Goal: Task Accomplishment & Management: Use online tool/utility

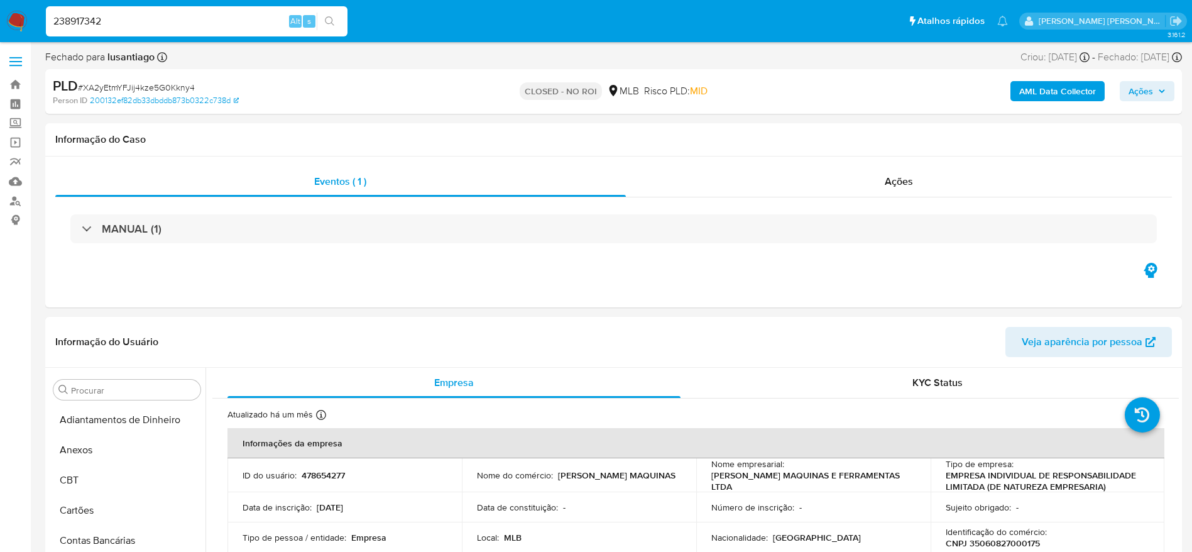
select select "10"
type input "238917342"
click at [327, 19] on icon "search-icon" at bounding box center [330, 21] width 10 height 10
click at [235, 21] on input "238917342" at bounding box center [197, 21] width 302 height 16
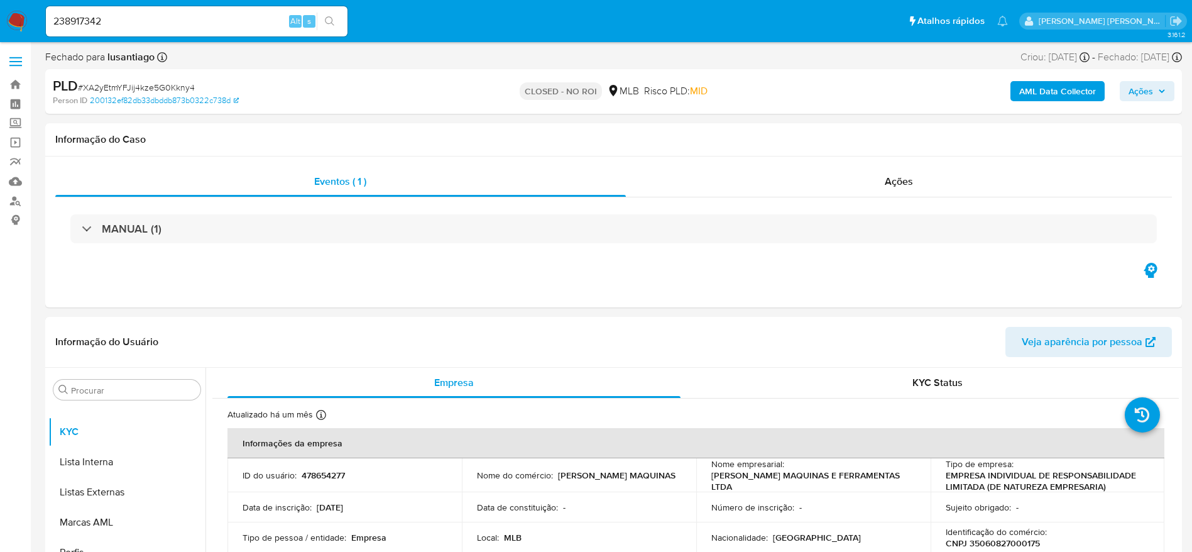
click at [331, 21] on icon "search-icon" at bounding box center [330, 21] width 10 height 10
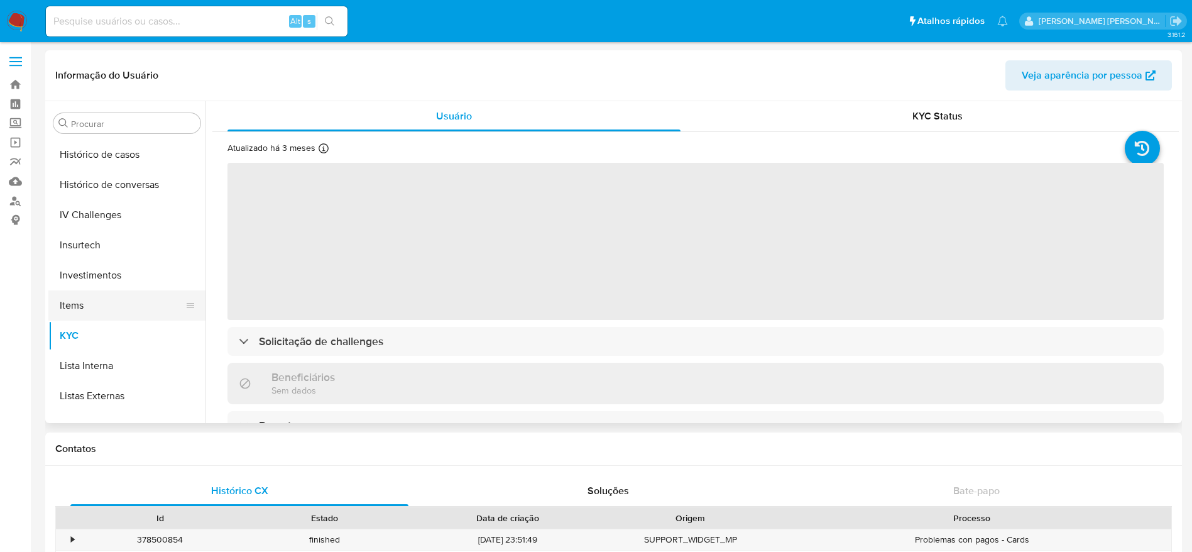
scroll to position [463, 0]
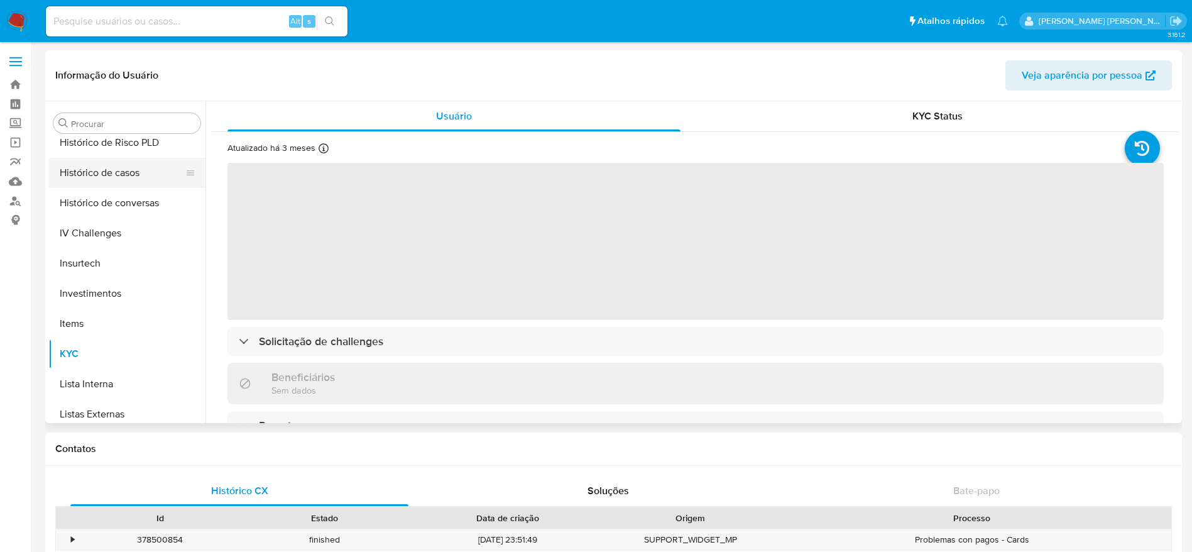
select select "10"
click at [124, 183] on button "Histórico de casos" at bounding box center [121, 173] width 147 height 30
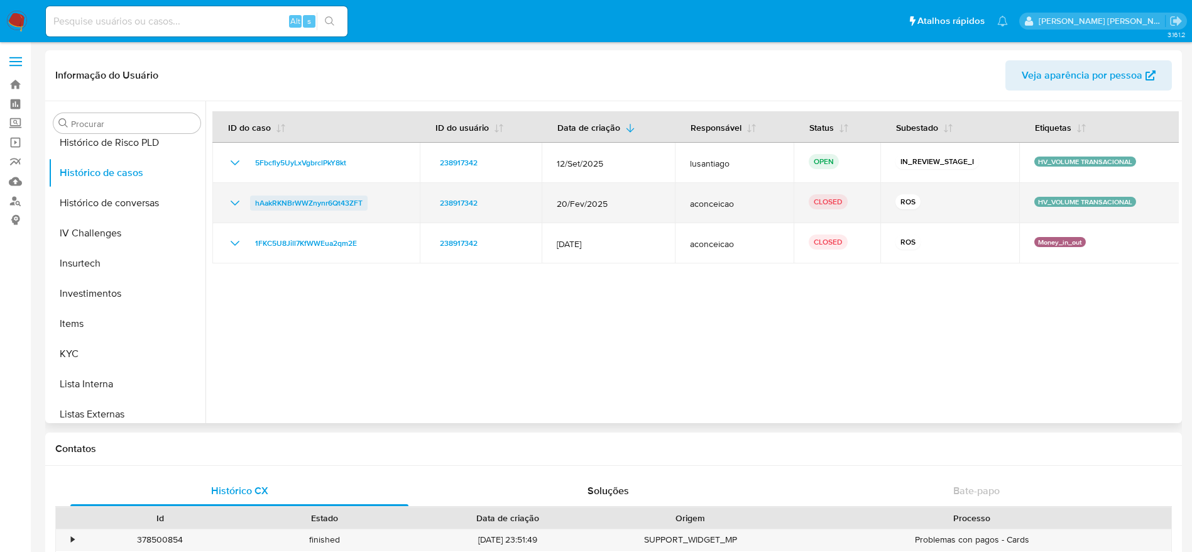
click at [293, 203] on span "hAakRKNBrWWZnynr6Qt43ZFT" at bounding box center [308, 202] width 107 height 15
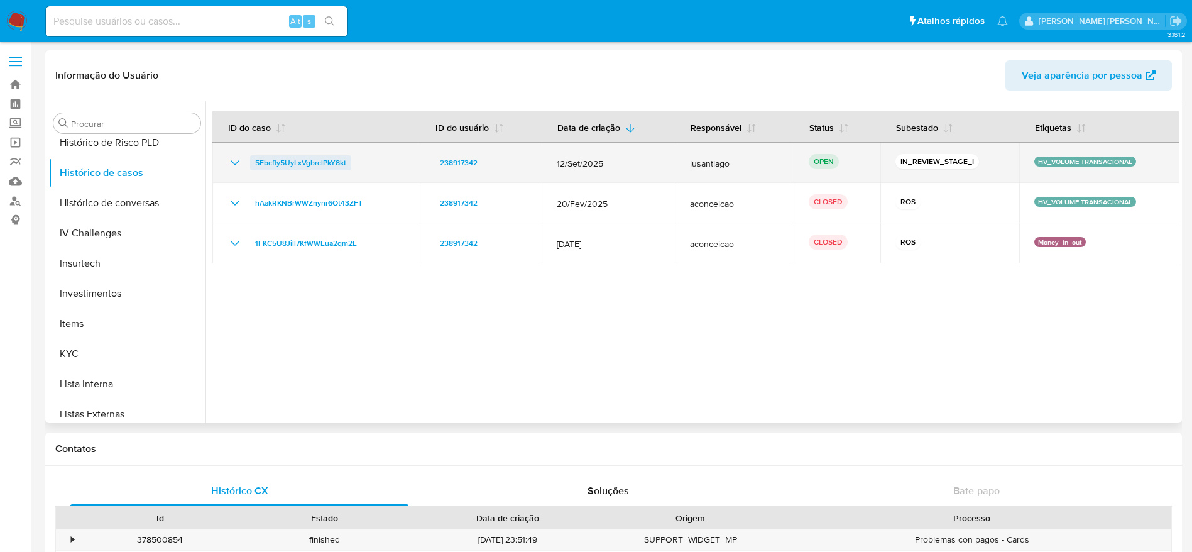
click at [305, 161] on span "5Fbcfly5UyLxVgbrclPkY8kt" at bounding box center [300, 162] width 91 height 15
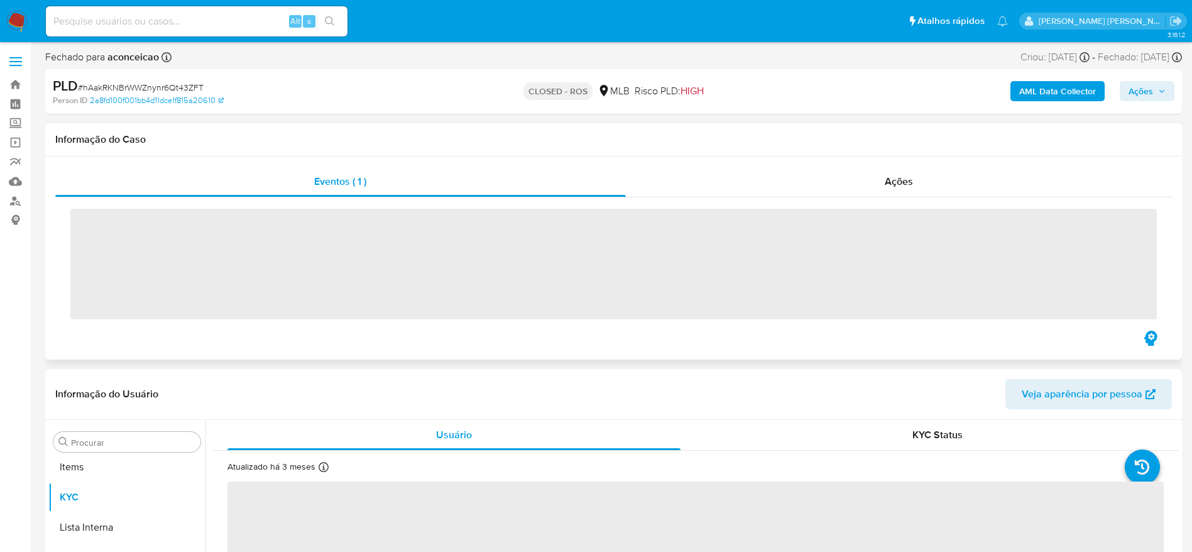
scroll to position [651, 0]
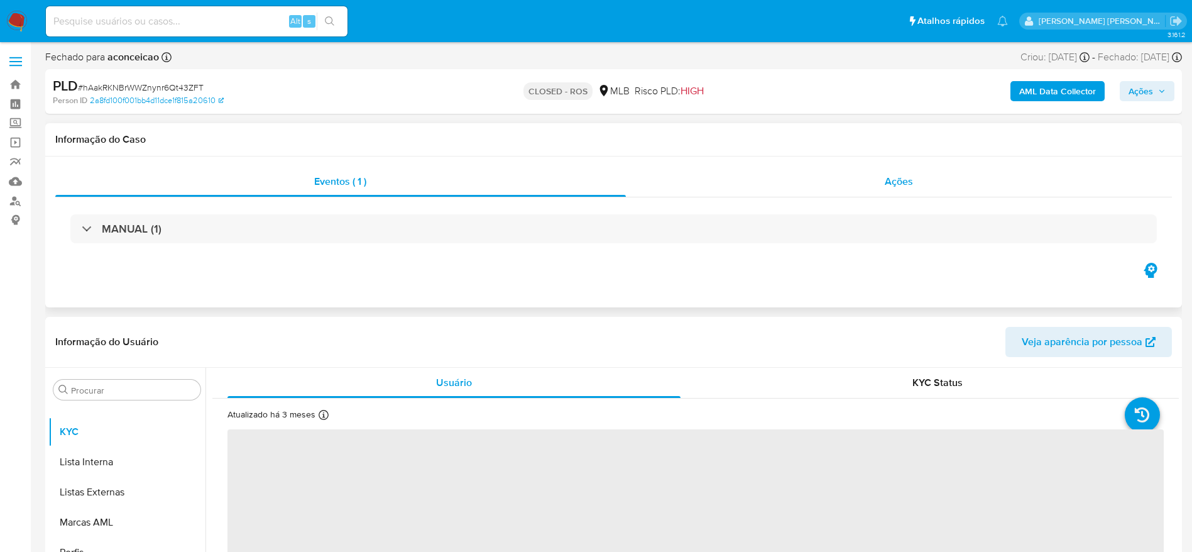
click at [837, 194] on div "Ações" at bounding box center [899, 181] width 547 height 30
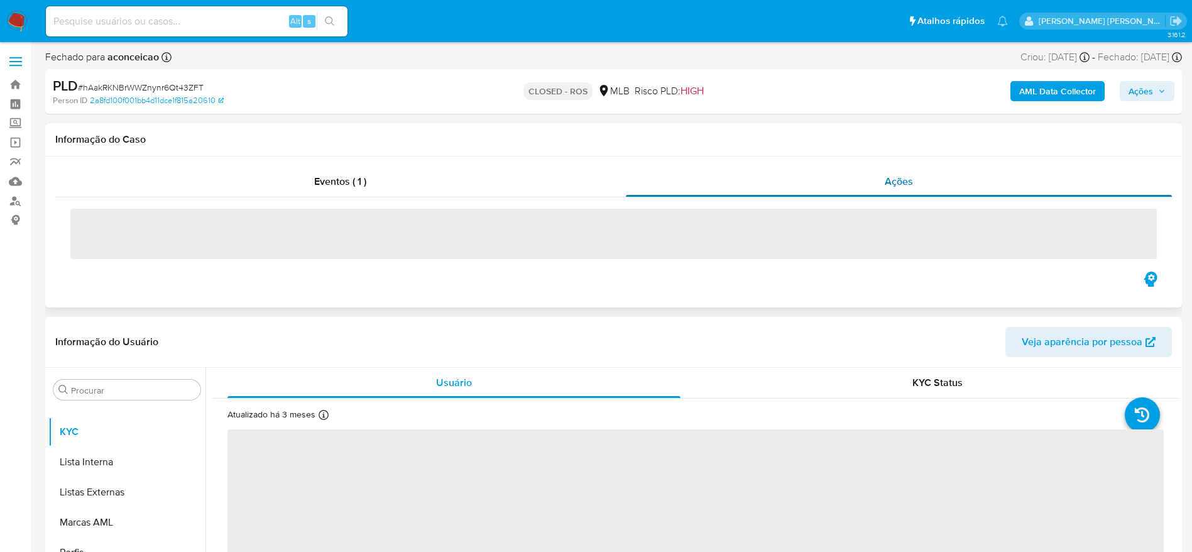
select select "10"
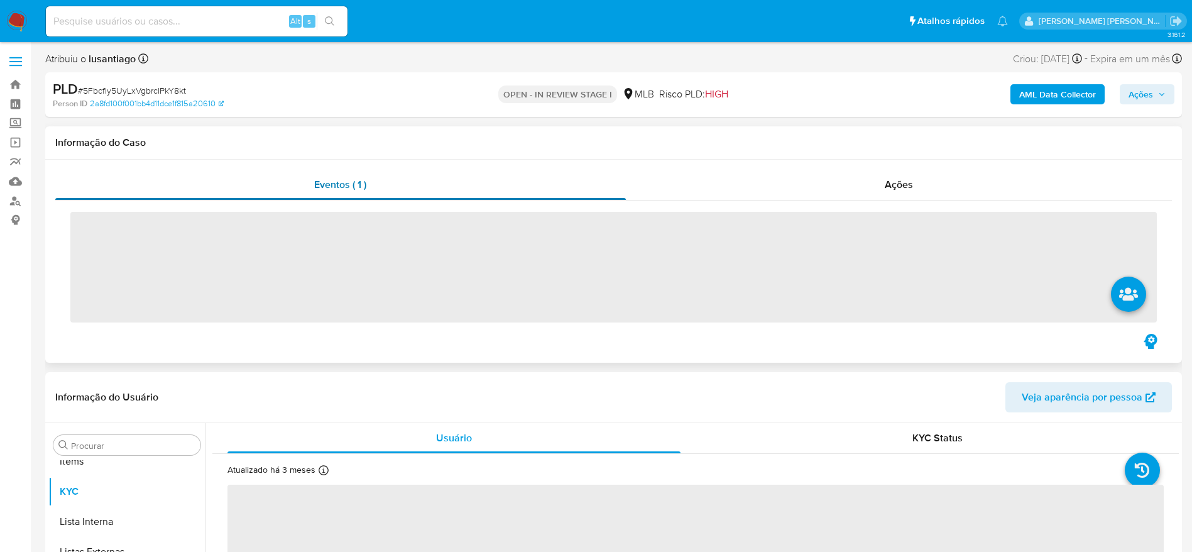
scroll to position [651, 0]
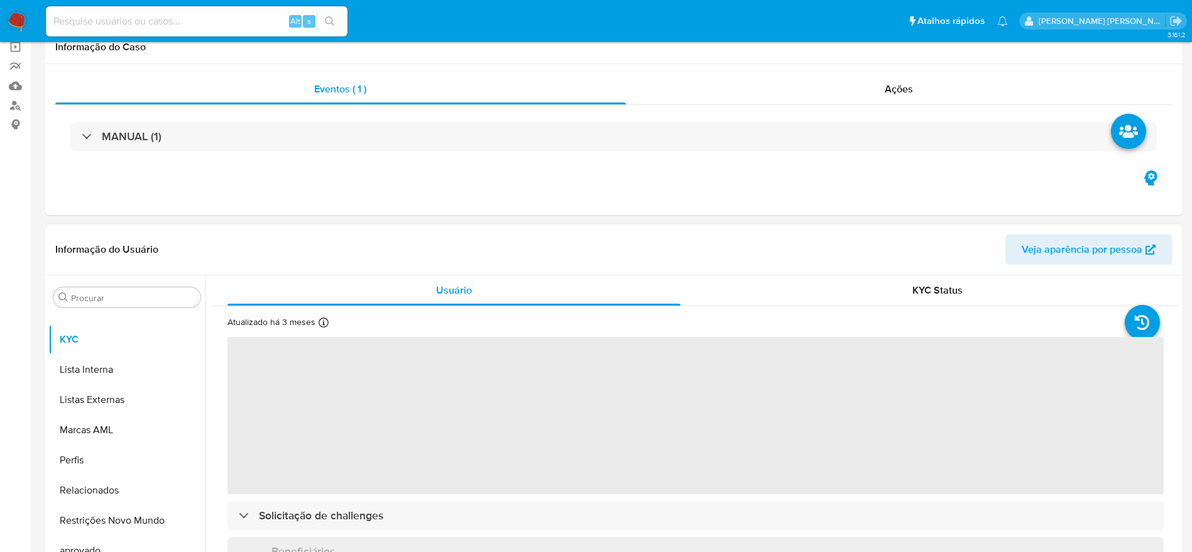
select select "10"
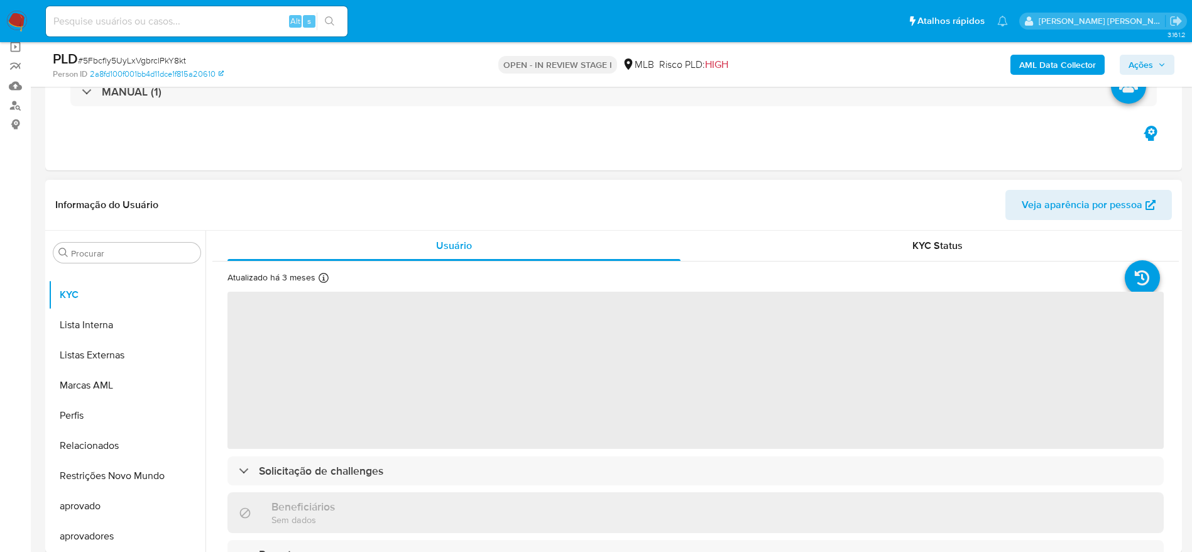
scroll to position [283, 0]
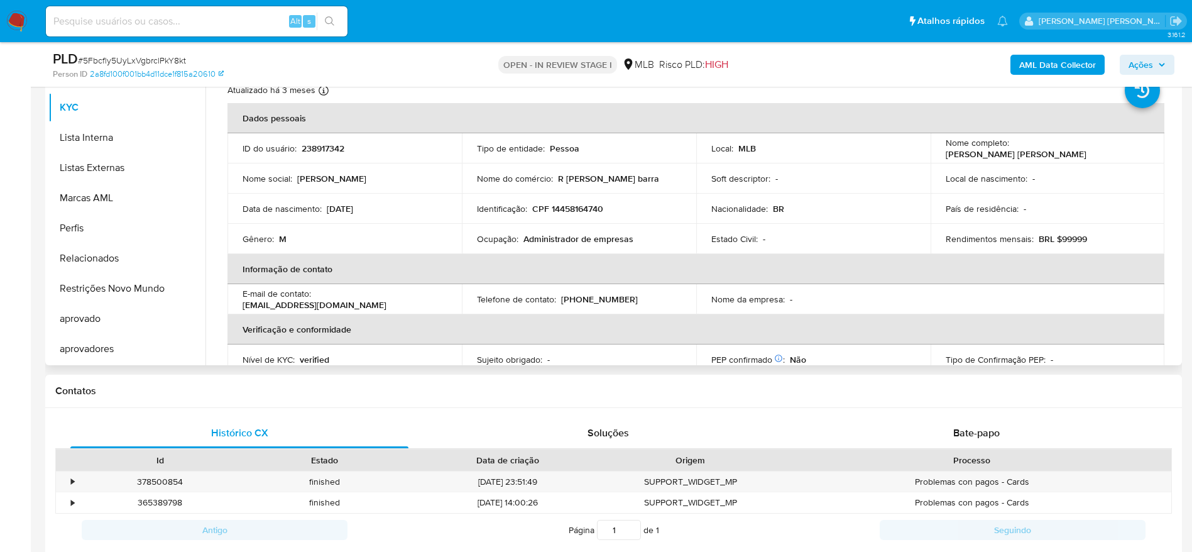
click at [566, 208] on p "CPF 14458164740" at bounding box center [567, 208] width 71 height 11
copy p "14458164740"
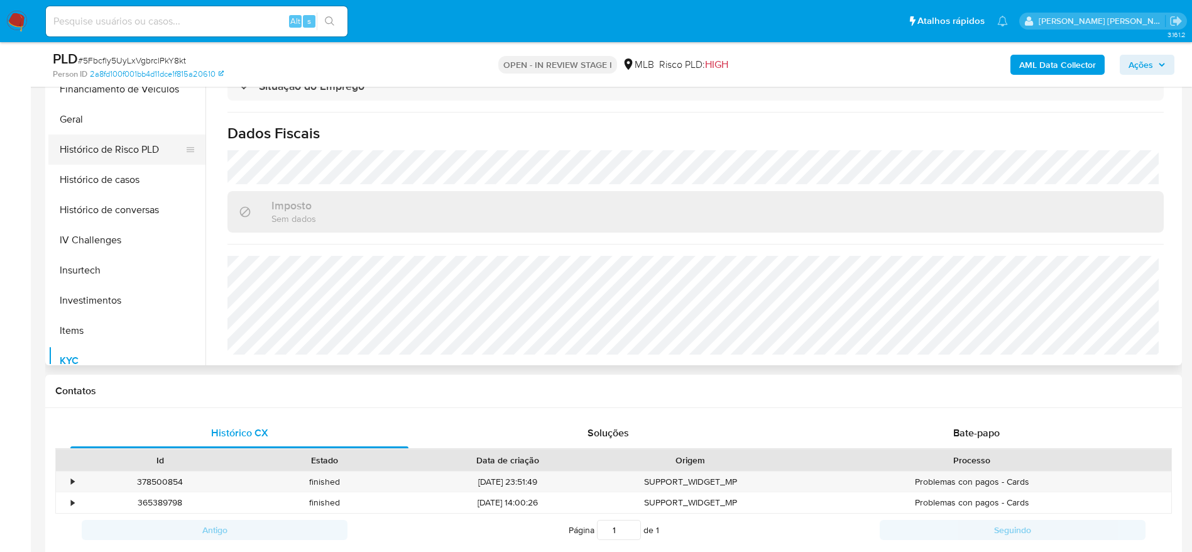
scroll to position [369, 0]
click at [86, 162] on button "Geral" at bounding box center [121, 149] width 147 height 30
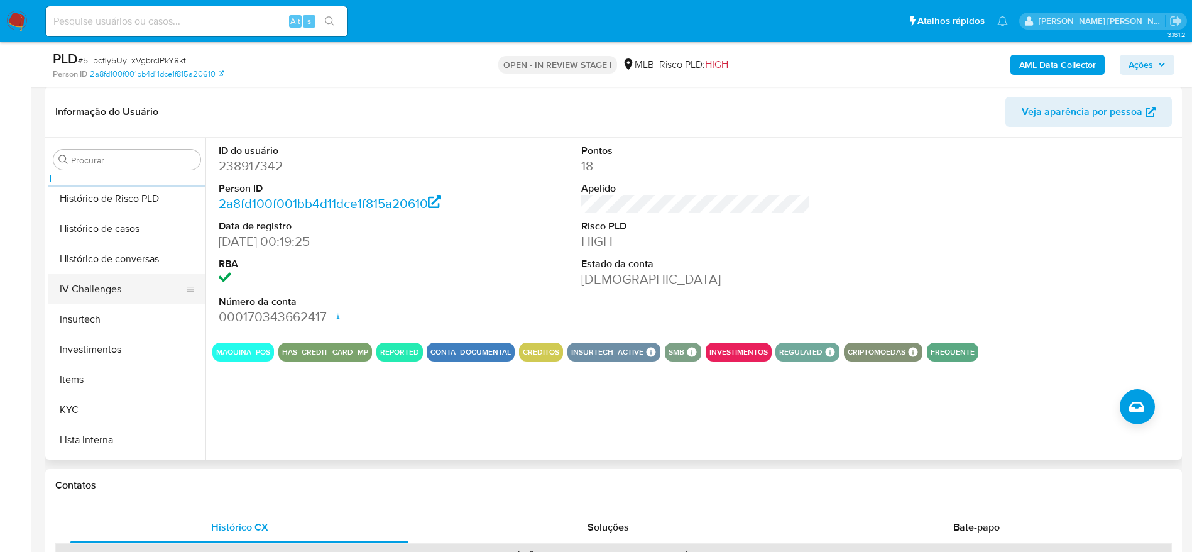
scroll to position [557, 0]
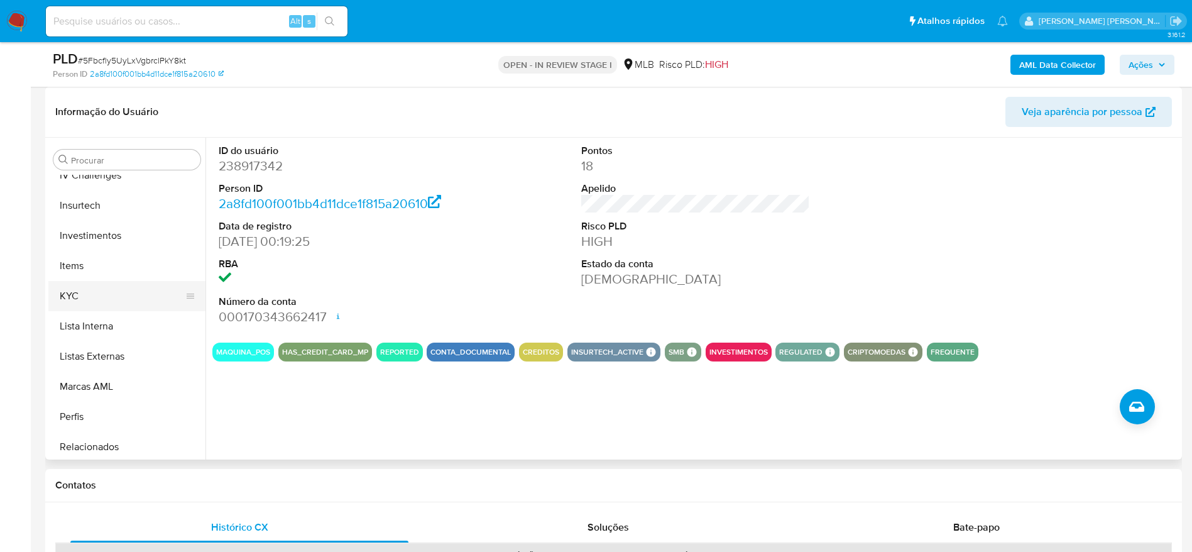
click at [114, 295] on button "KYC" at bounding box center [121, 296] width 147 height 30
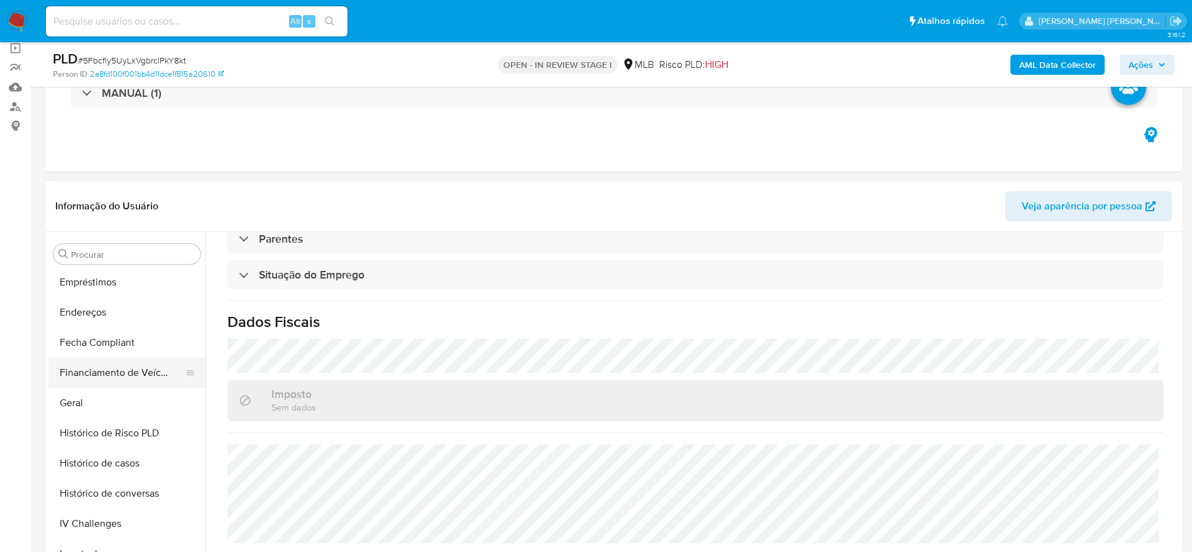
scroll to position [275, 0]
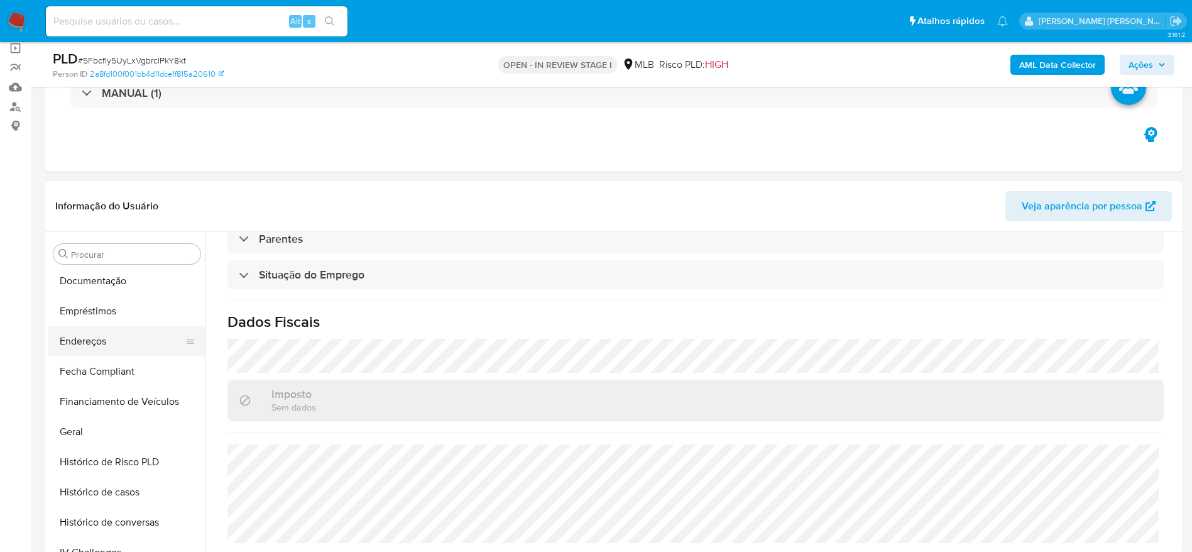
click at [98, 338] on button "Endereços" at bounding box center [121, 341] width 147 height 30
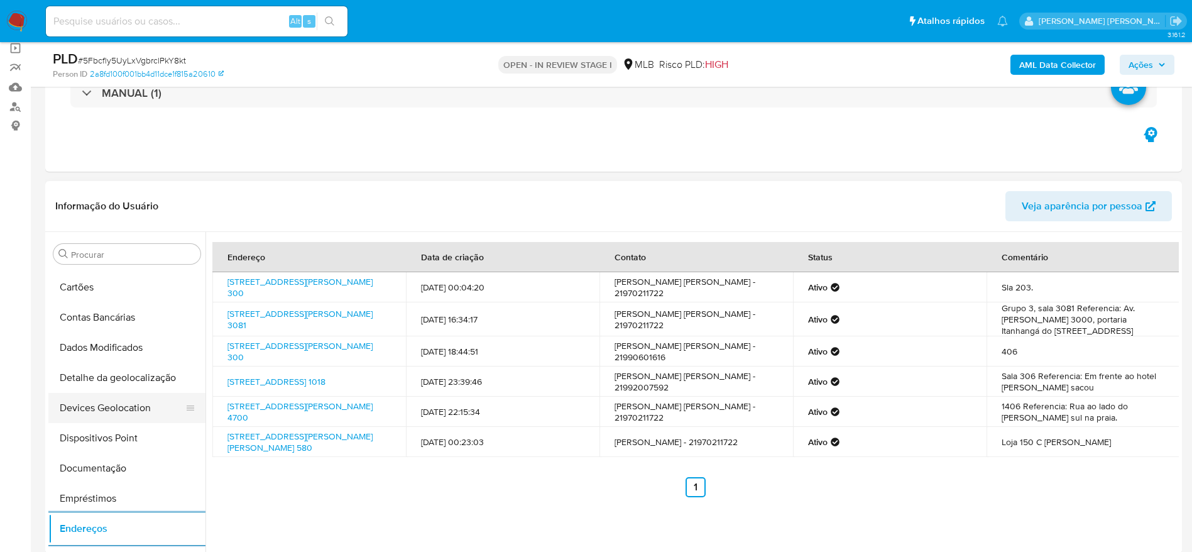
scroll to position [86, 0]
click at [101, 394] on button "Devices Geolocation" at bounding box center [121, 409] width 147 height 30
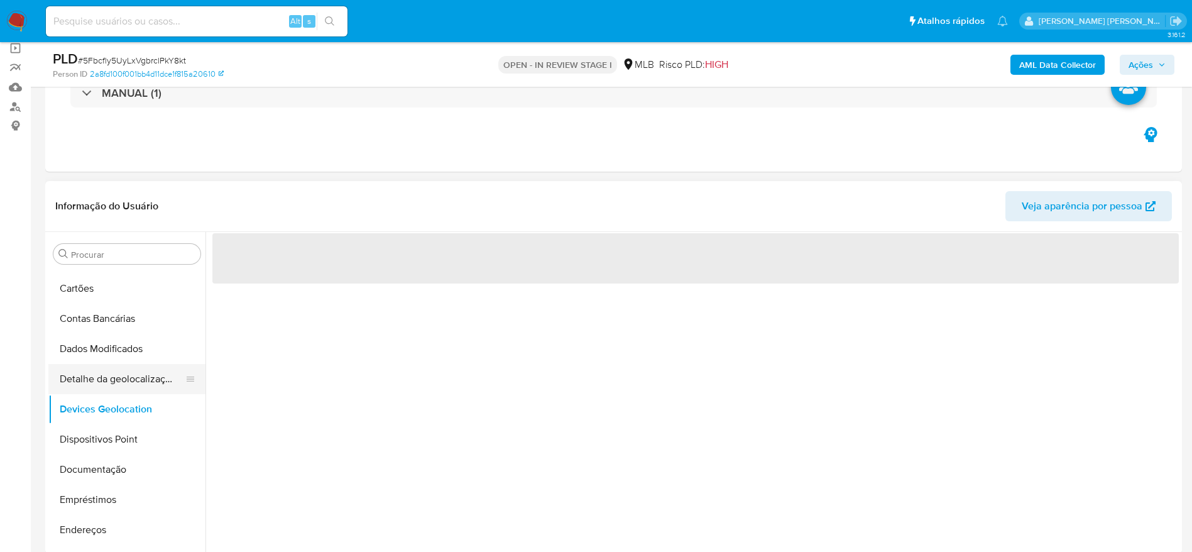
click at [106, 380] on button "Detalhe da geolocalização" at bounding box center [121, 379] width 147 height 30
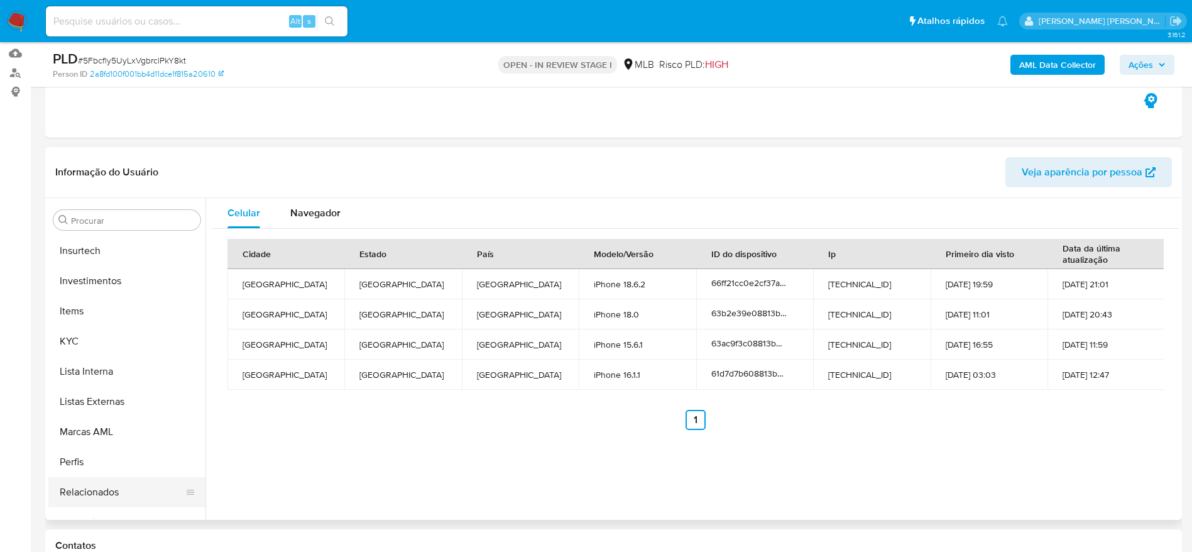
scroll to position [651, 0]
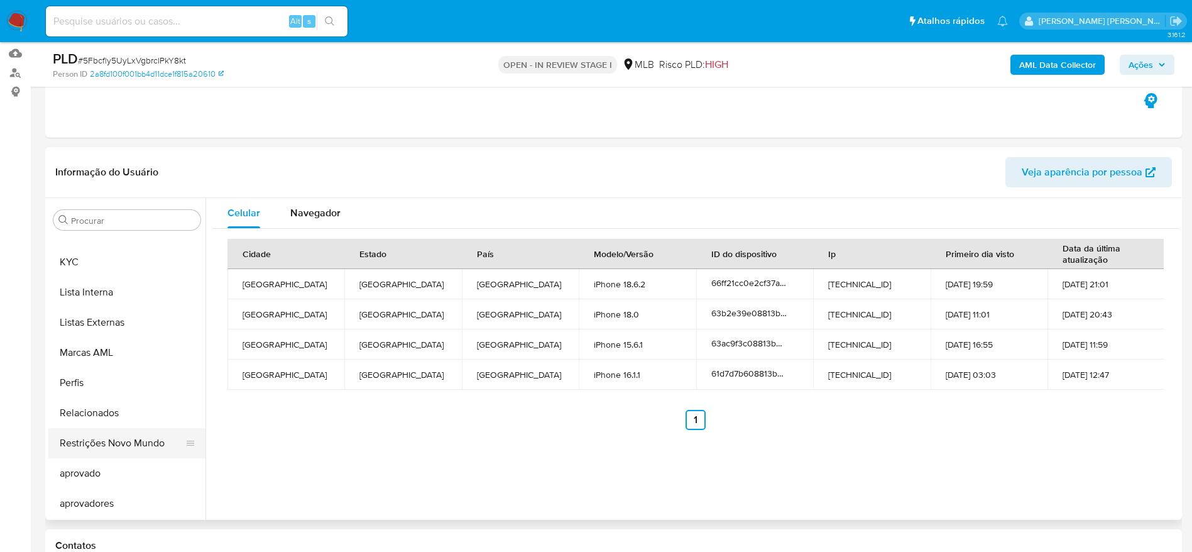
click at [107, 434] on button "Restrições Novo Mundo" at bounding box center [121, 443] width 147 height 30
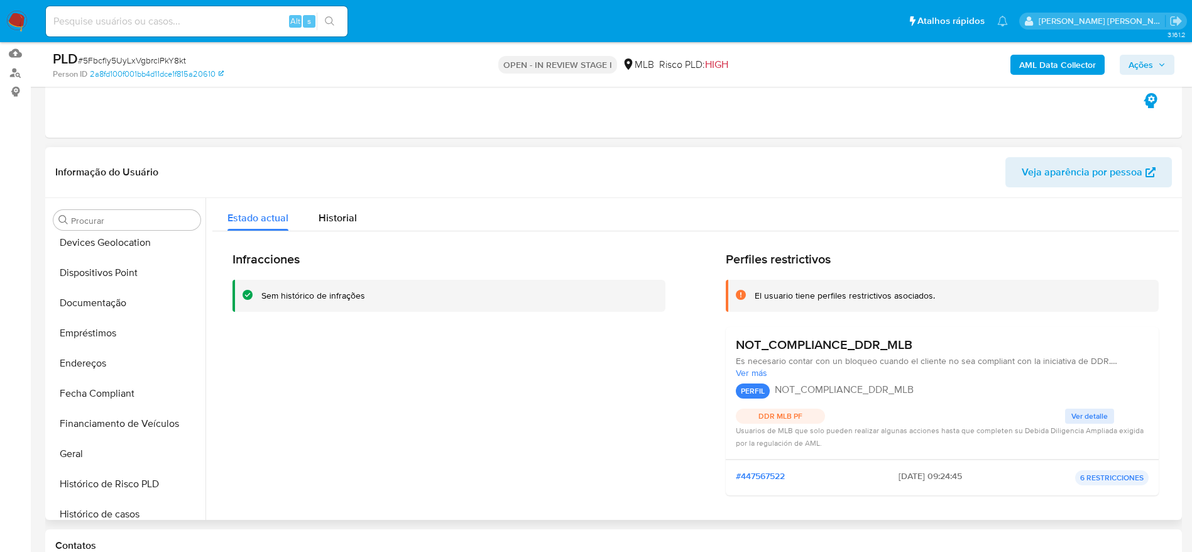
scroll to position [180, 0]
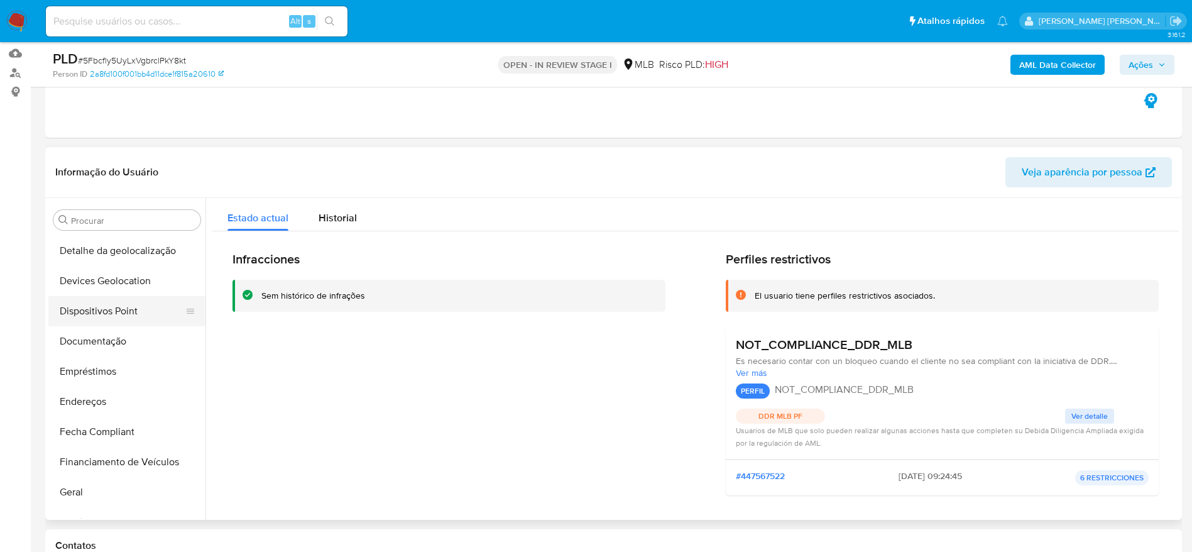
click at [100, 308] on button "Dispositivos Point" at bounding box center [121, 311] width 147 height 30
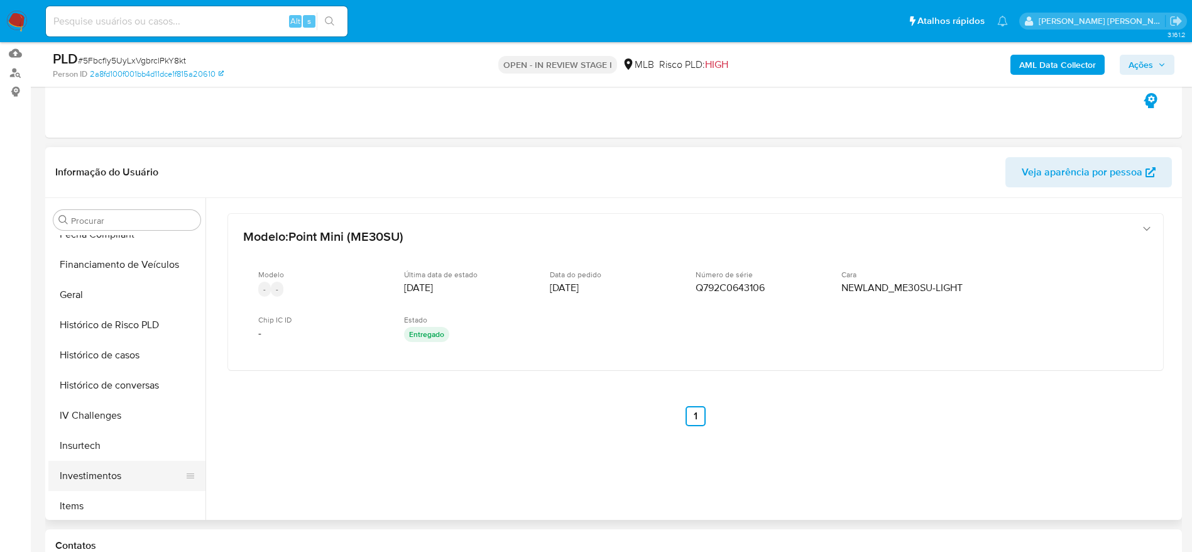
scroll to position [463, 0]
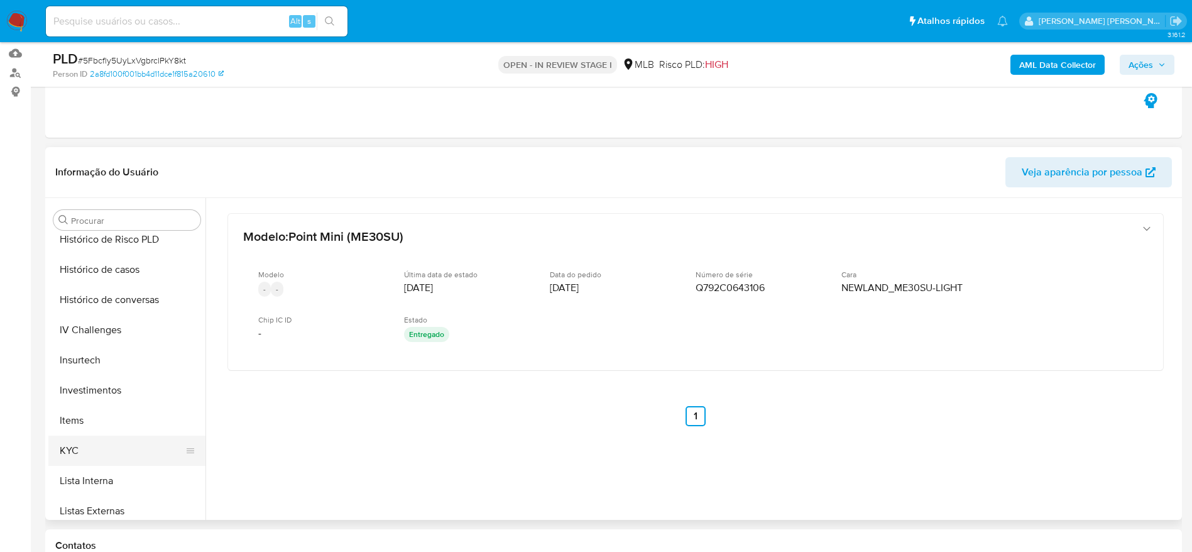
click at [102, 448] on button "KYC" at bounding box center [121, 450] width 147 height 30
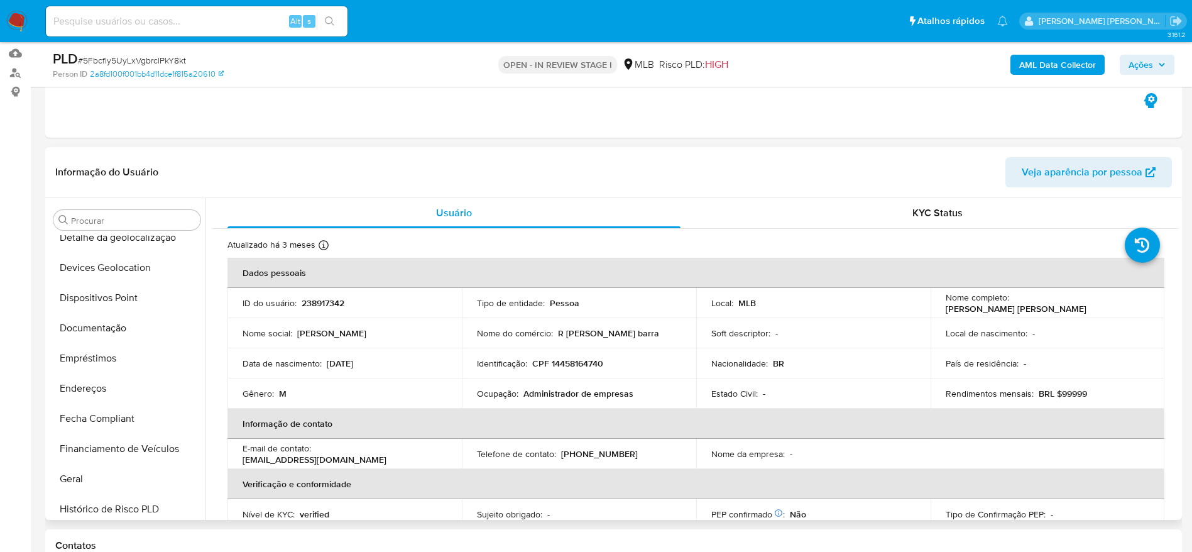
scroll to position [275, 0]
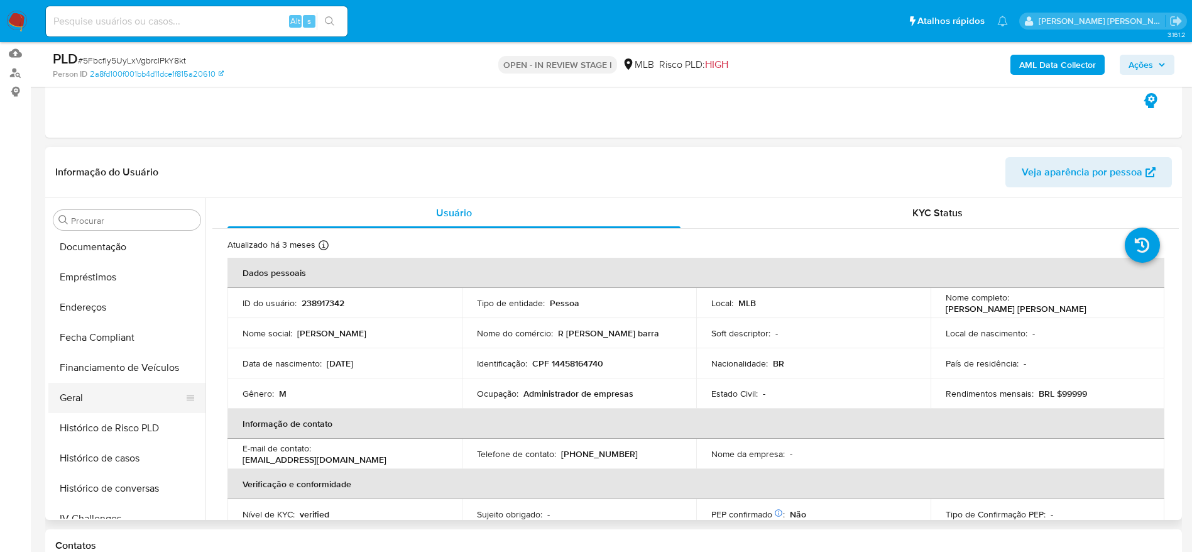
click at [87, 406] on button "Geral" at bounding box center [121, 398] width 147 height 30
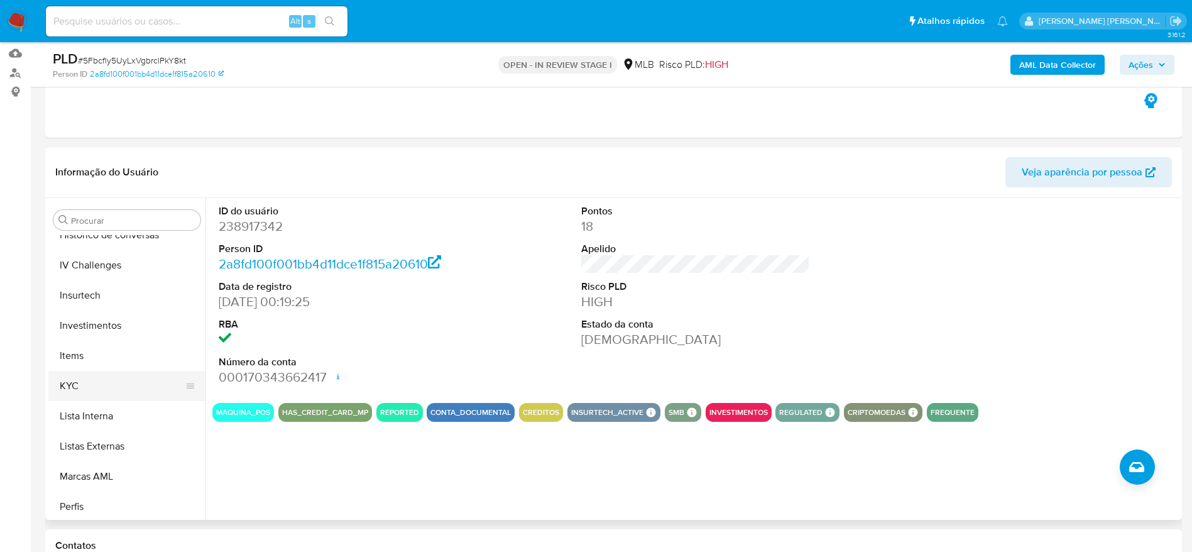
scroll to position [557, 0]
click at [107, 355] on button "KYC" at bounding box center [121, 356] width 147 height 30
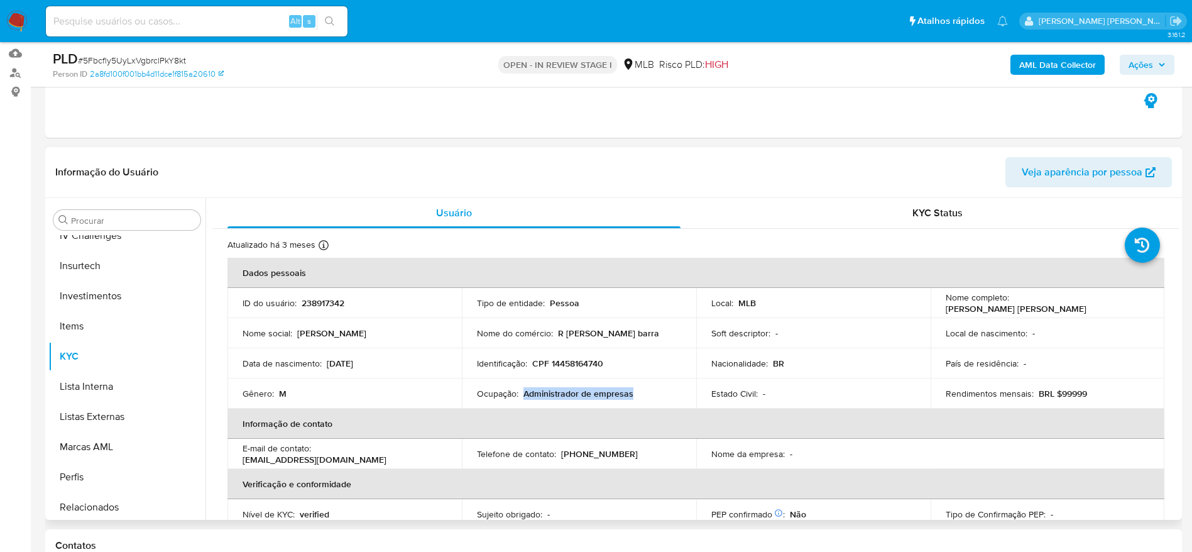
drag, startPoint x: 538, startPoint y: 393, endPoint x: 523, endPoint y: 398, distance: 15.7
click at [523, 398] on div "Ocupação : Administrador de empresas" at bounding box center [579, 393] width 204 height 11
copy p "Administrador de empresas"
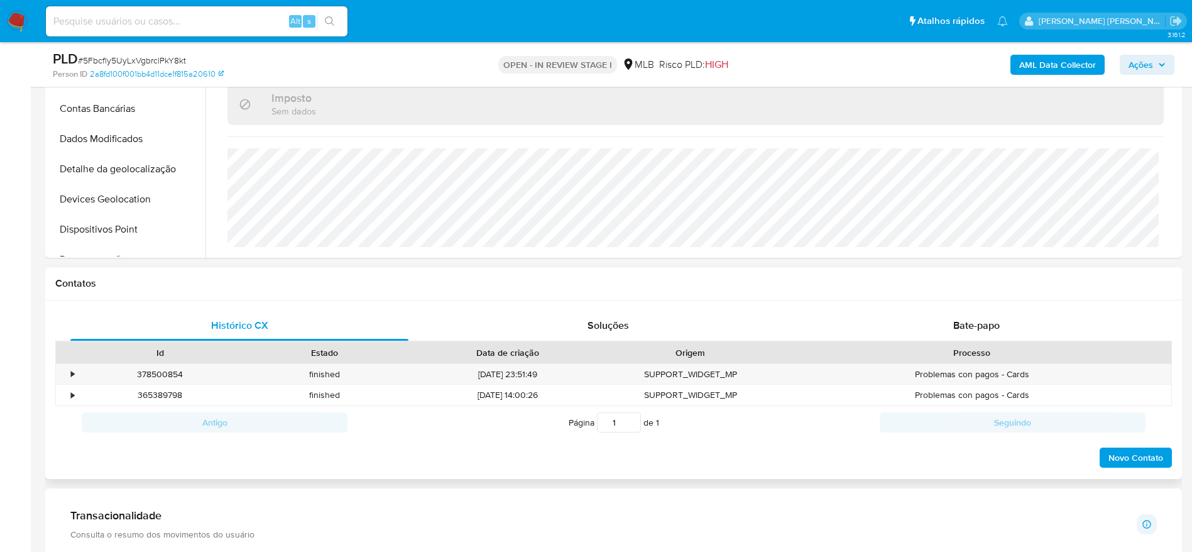
scroll to position [471, 0]
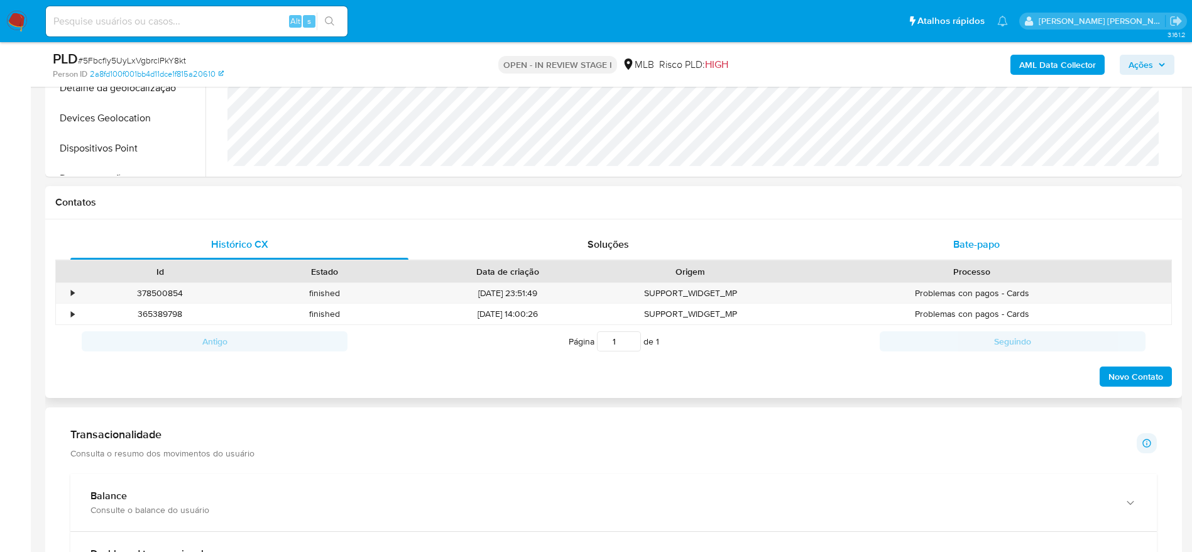
click at [1024, 232] on div "Bate-papo" at bounding box center [976, 244] width 338 height 30
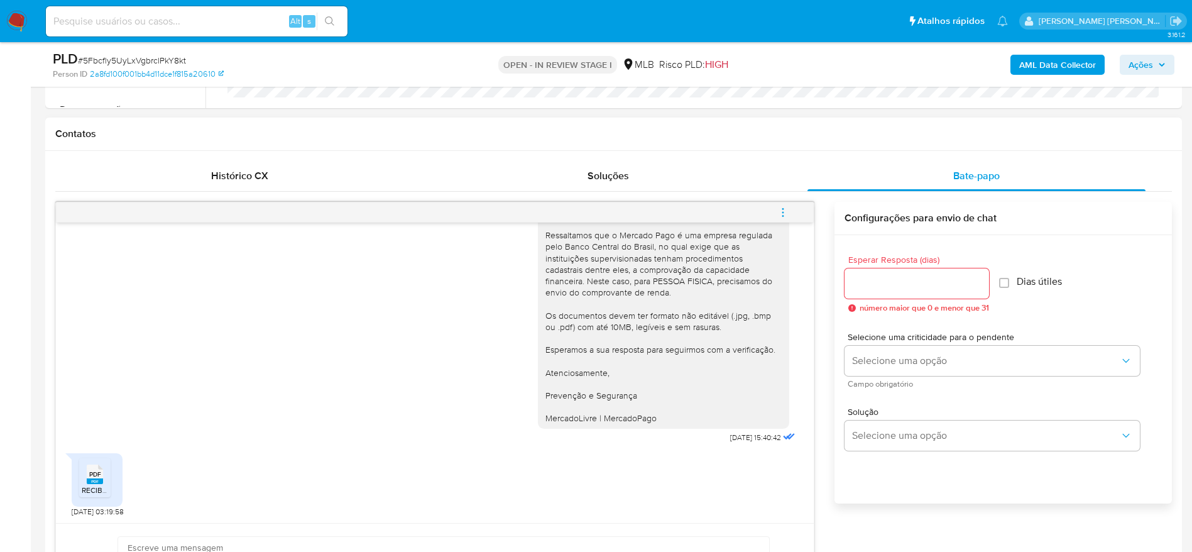
scroll to position [660, 0]
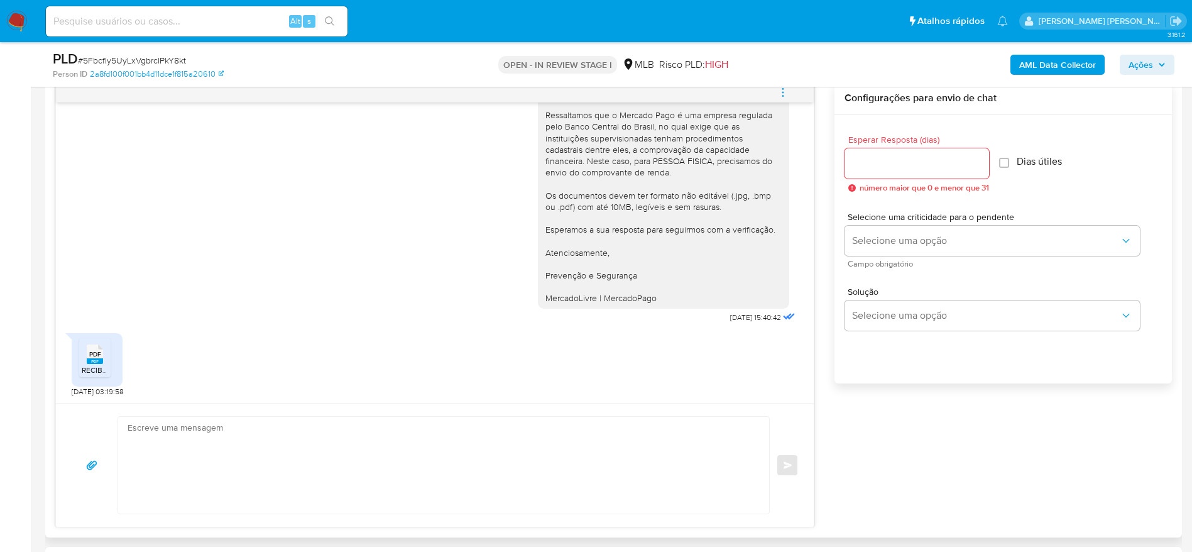
click at [102, 360] on rect at bounding box center [95, 361] width 16 height 6
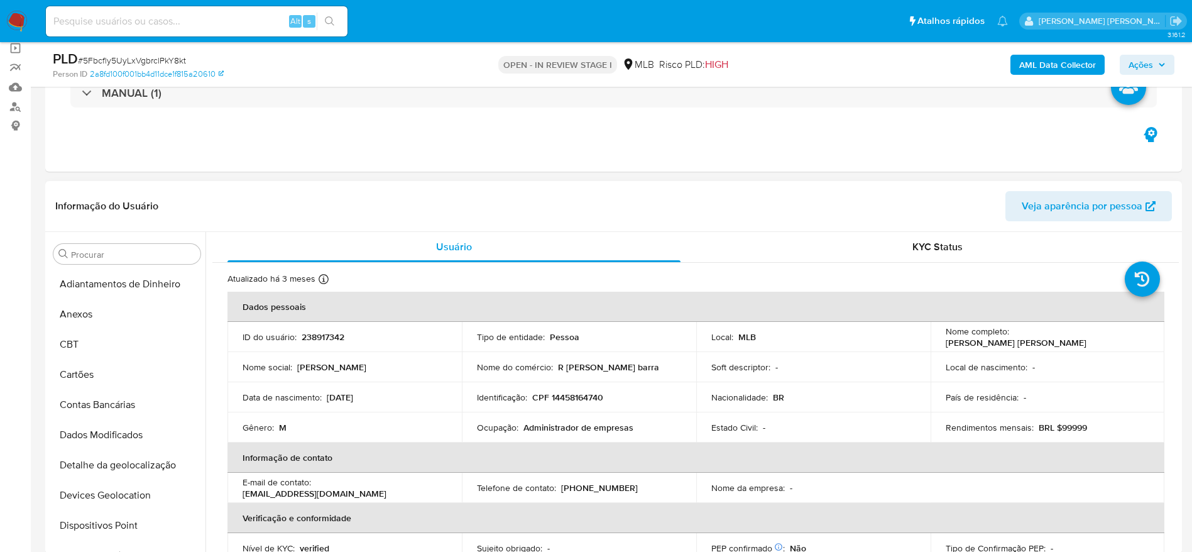
scroll to position [94, 0]
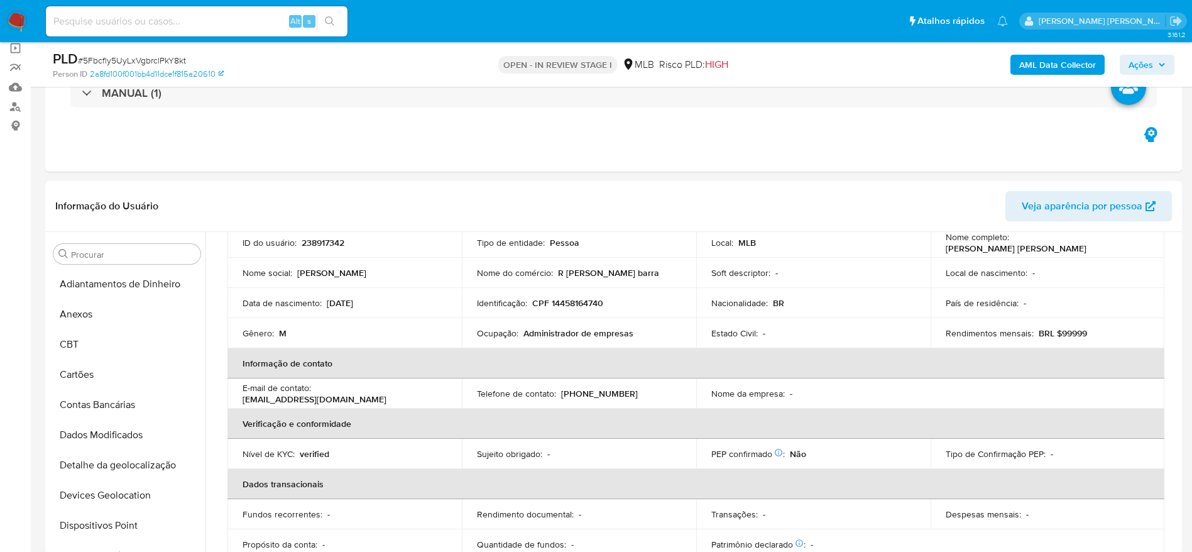
click at [1166, 63] on button "Ações" at bounding box center [1147, 65] width 55 height 20
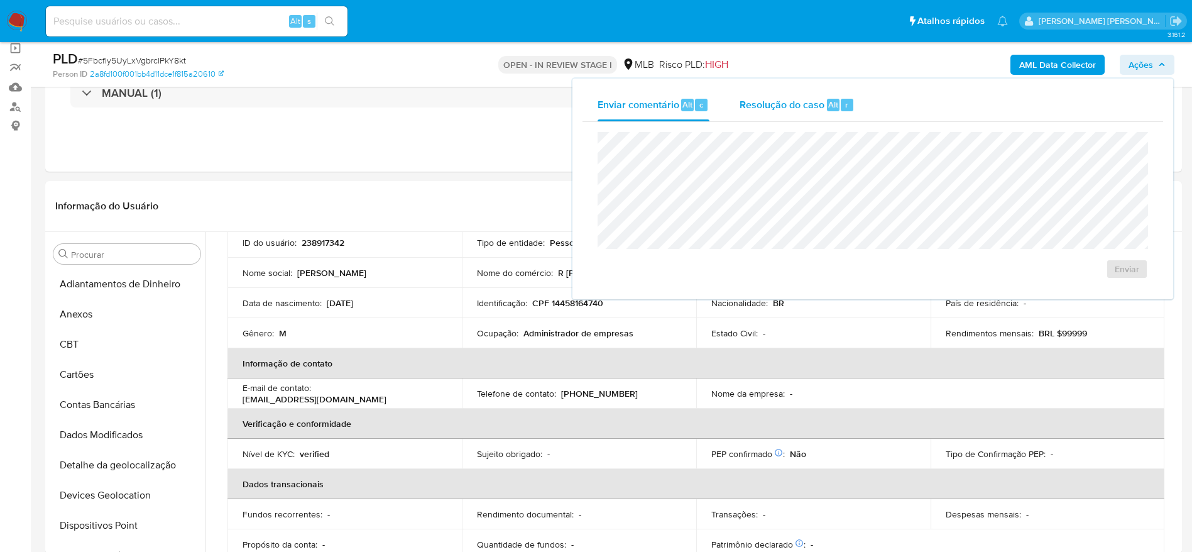
click at [802, 117] on div "Resolução do caso Alt r" at bounding box center [796, 105] width 115 height 33
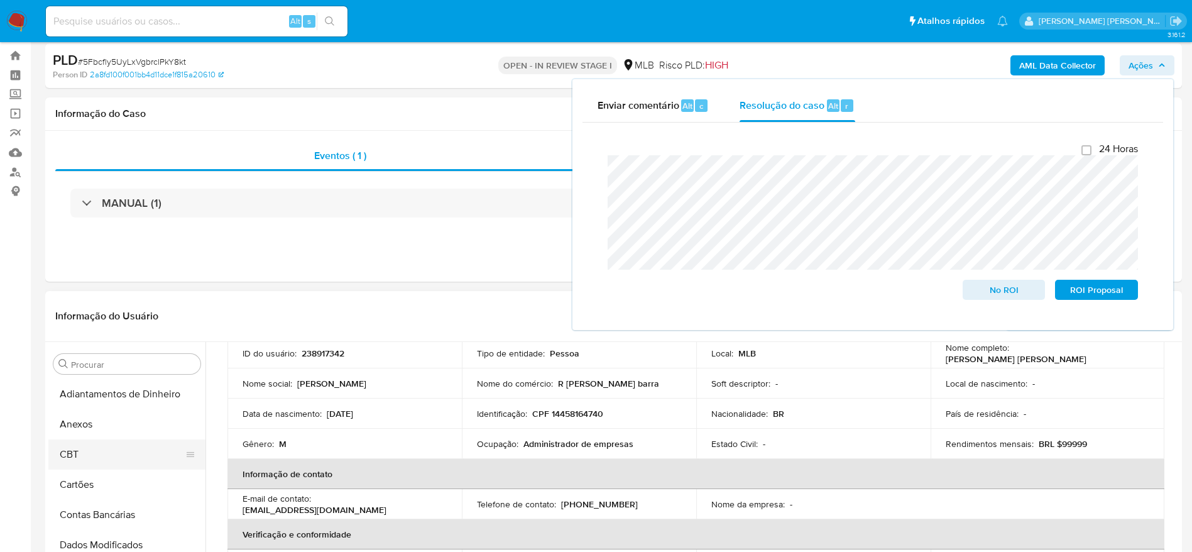
scroll to position [0, 0]
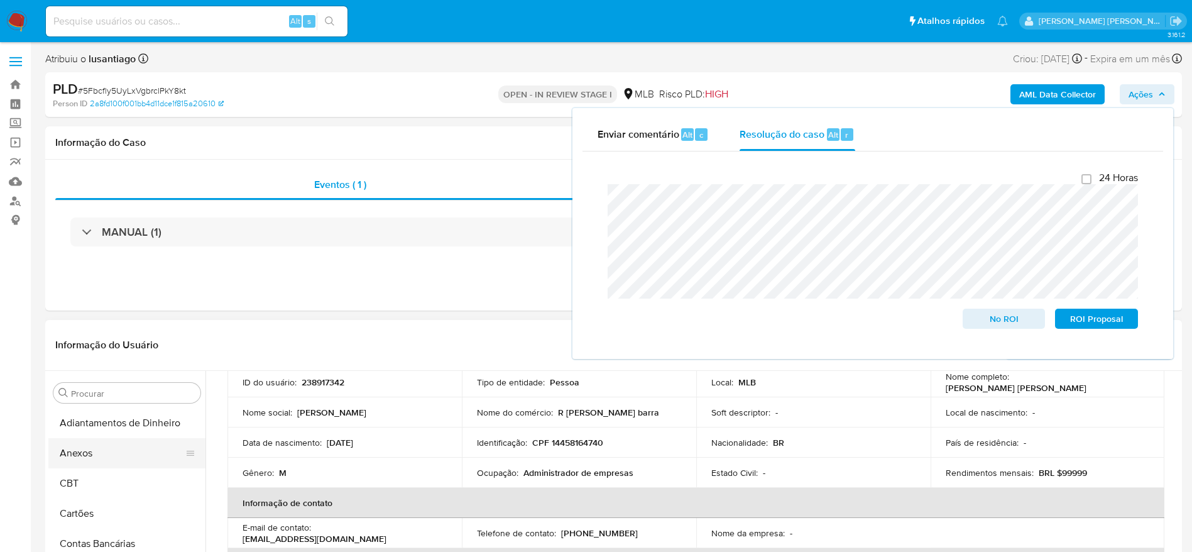
click at [94, 455] on button "Anexos" at bounding box center [121, 453] width 147 height 30
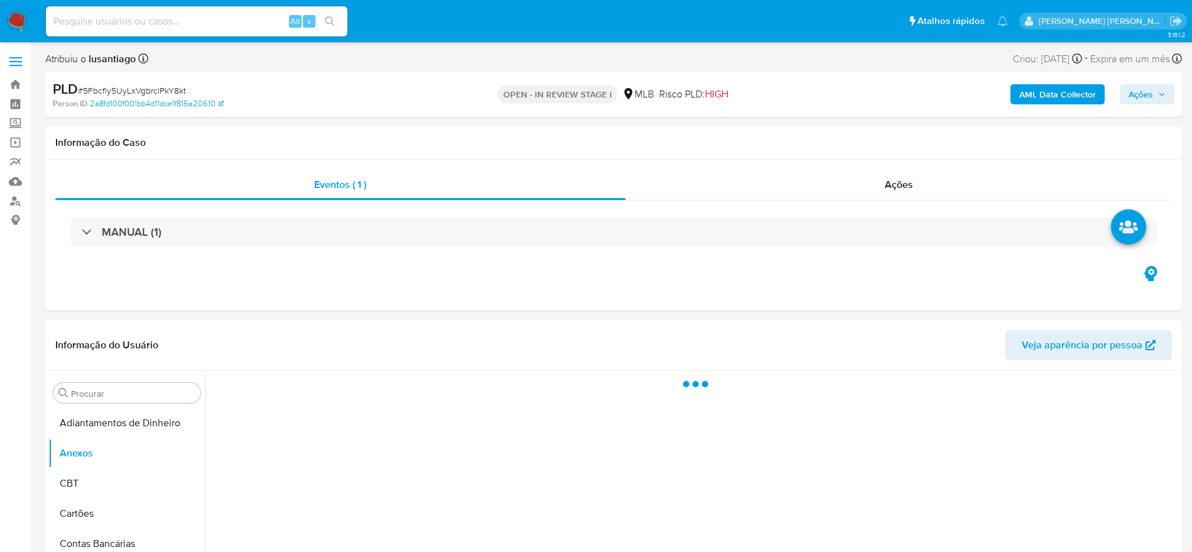
click at [1045, 87] on b "AML Data Collector" at bounding box center [1057, 94] width 77 height 20
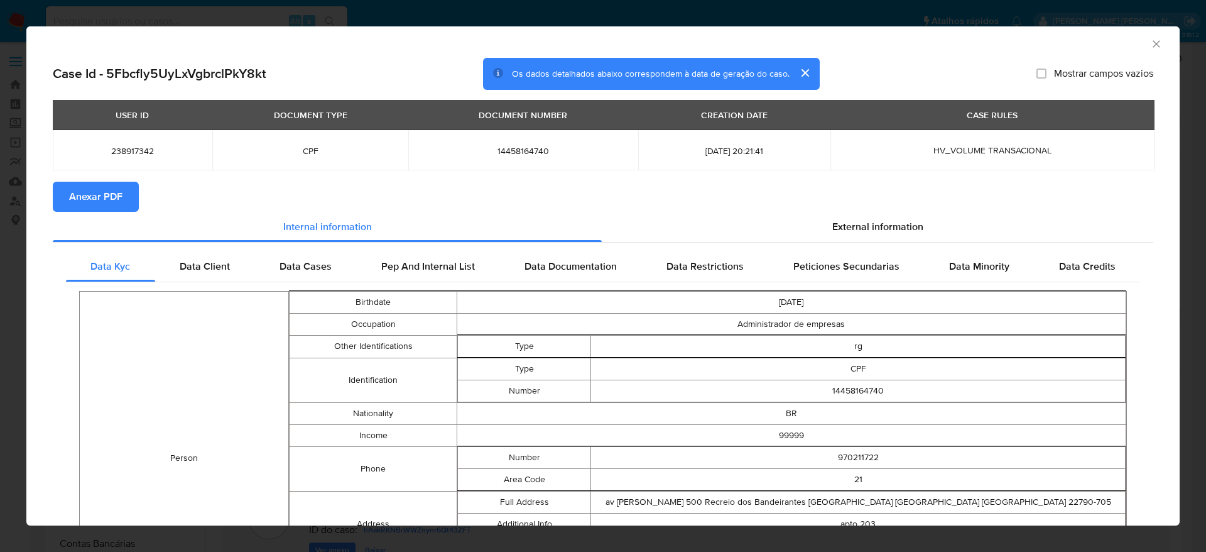
click at [93, 200] on span "Anexar PDF" at bounding box center [95, 197] width 53 height 28
click at [1150, 42] on icon "Fechar a janela" at bounding box center [1156, 44] width 13 height 13
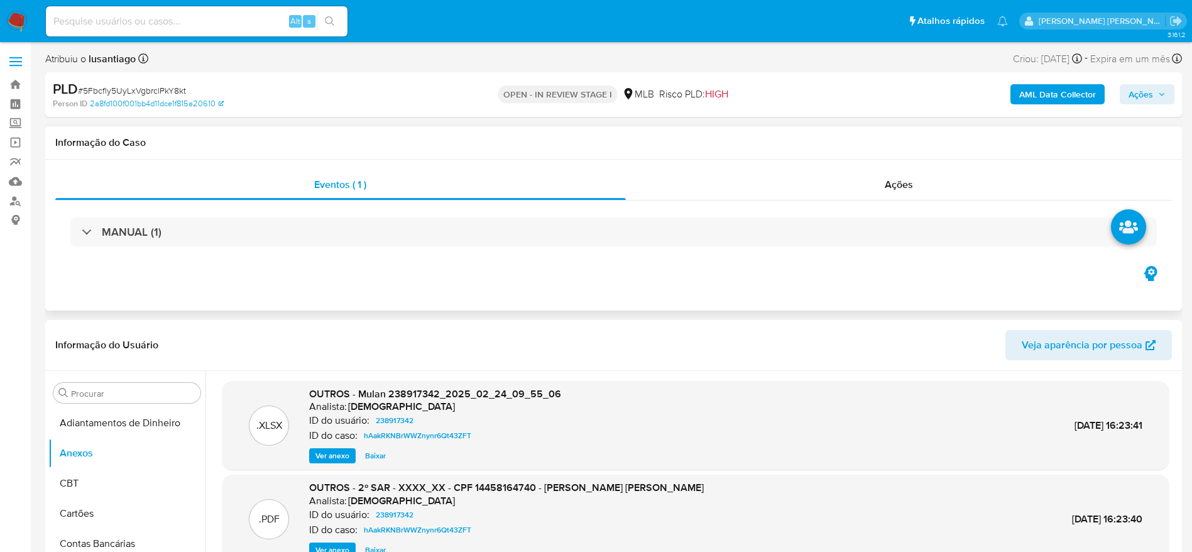
scroll to position [94, 0]
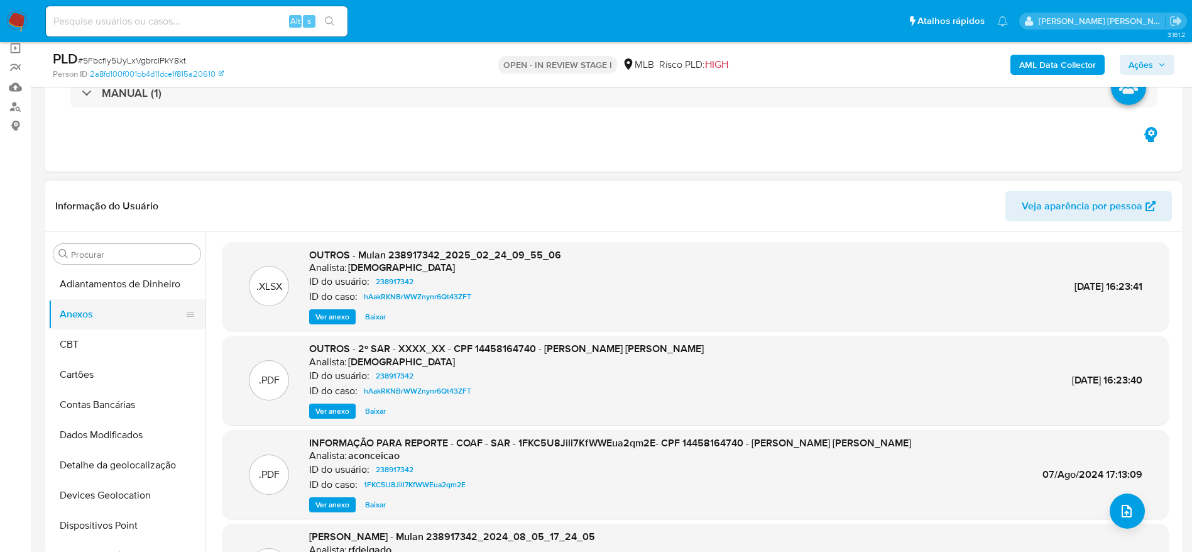
click at [107, 326] on button "Anexos" at bounding box center [121, 314] width 147 height 30
click at [91, 342] on button "CBT" at bounding box center [121, 344] width 147 height 30
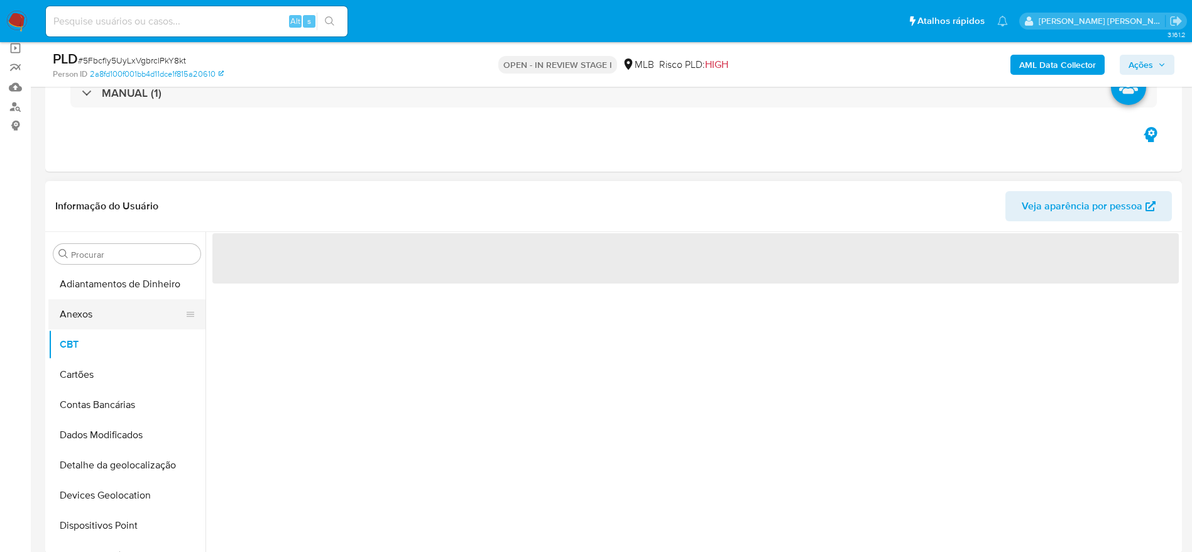
click at [102, 319] on button "Anexos" at bounding box center [121, 314] width 147 height 30
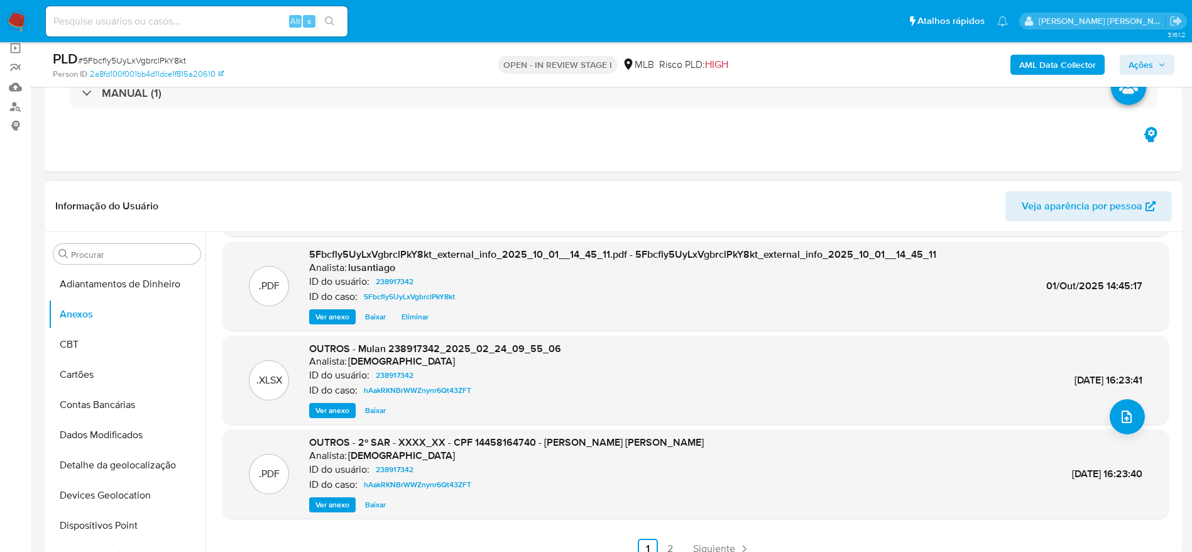
click at [342, 501] on span "Ver anexo" at bounding box center [332, 504] width 34 height 13
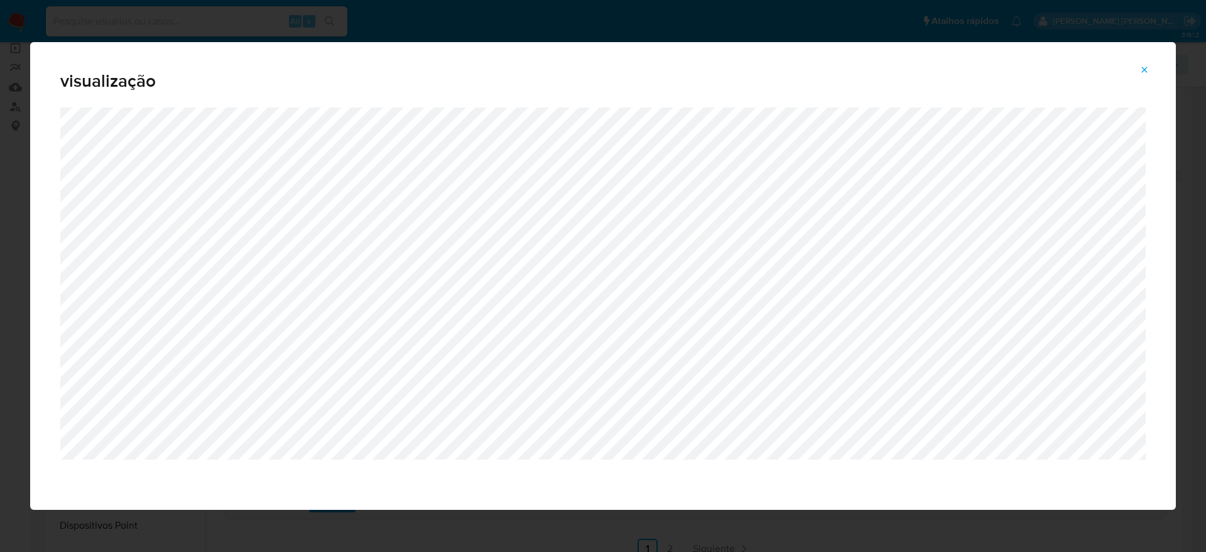
click at [1143, 66] on icon "Attachment preview" at bounding box center [1145, 70] width 10 height 10
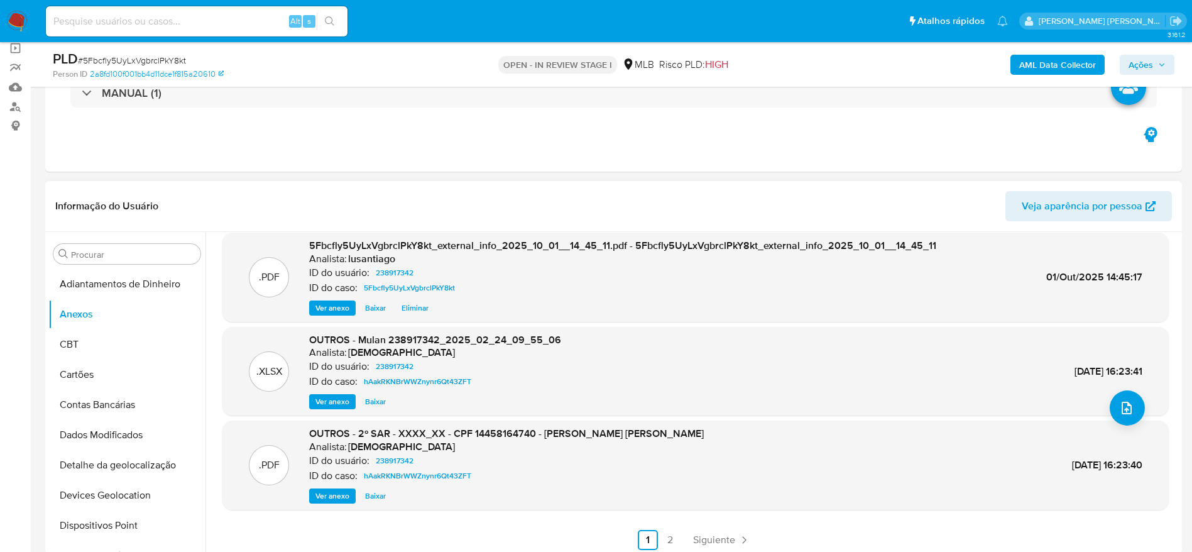
scroll to position [106, 0]
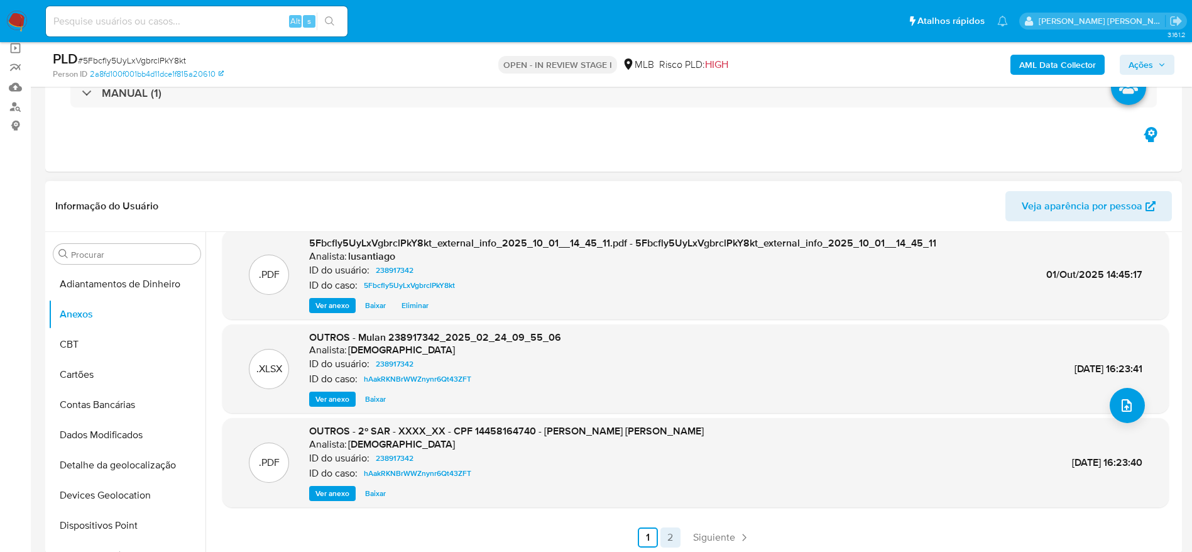
click at [672, 541] on link "2" at bounding box center [670, 537] width 20 height 20
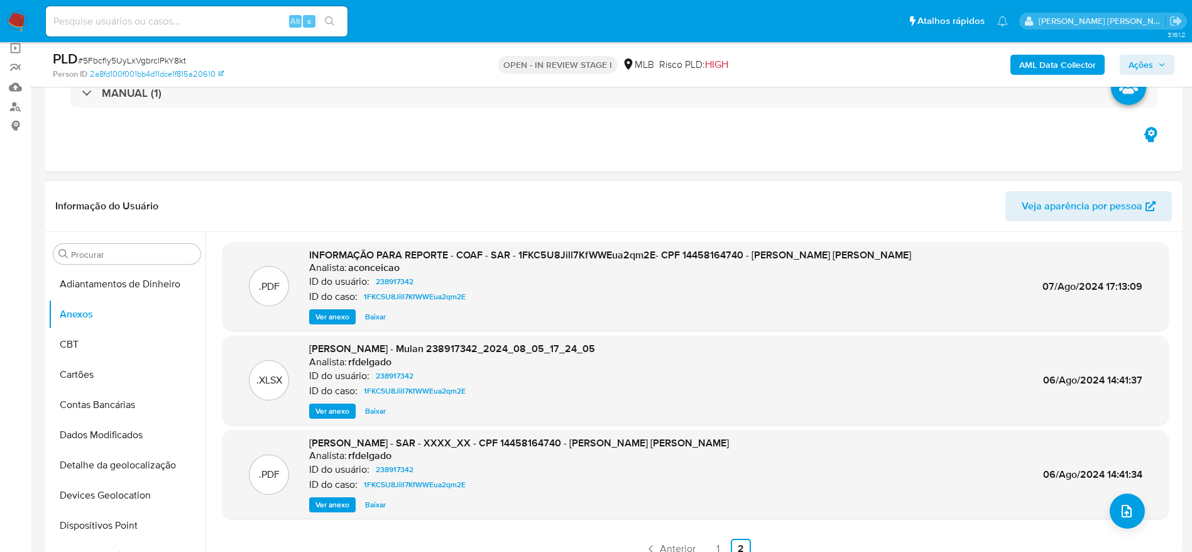
scroll to position [11, 0]
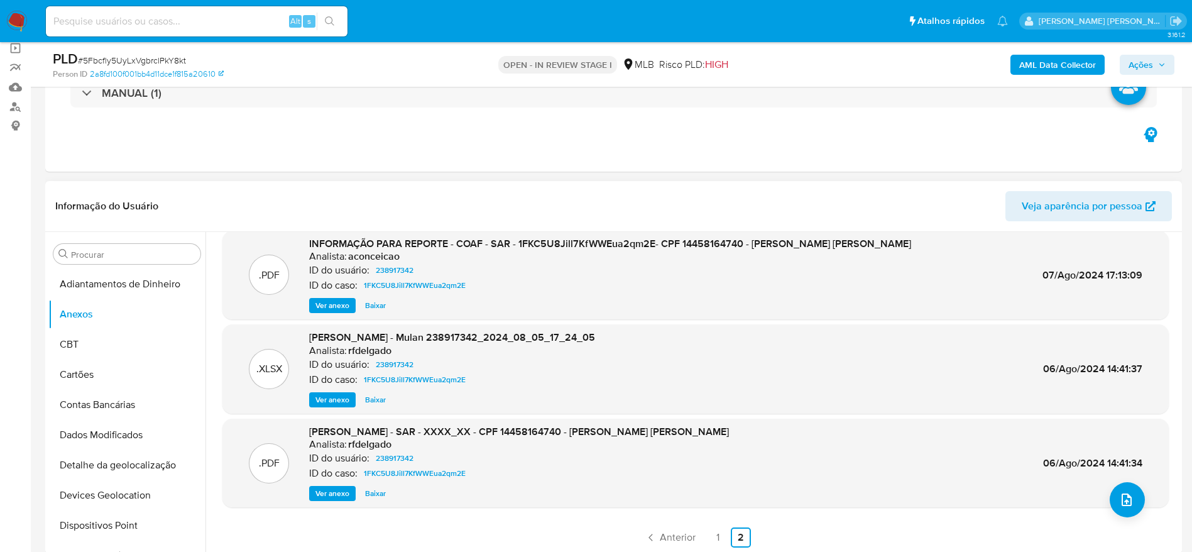
click at [338, 488] on span "Ver anexo" at bounding box center [332, 493] width 34 height 13
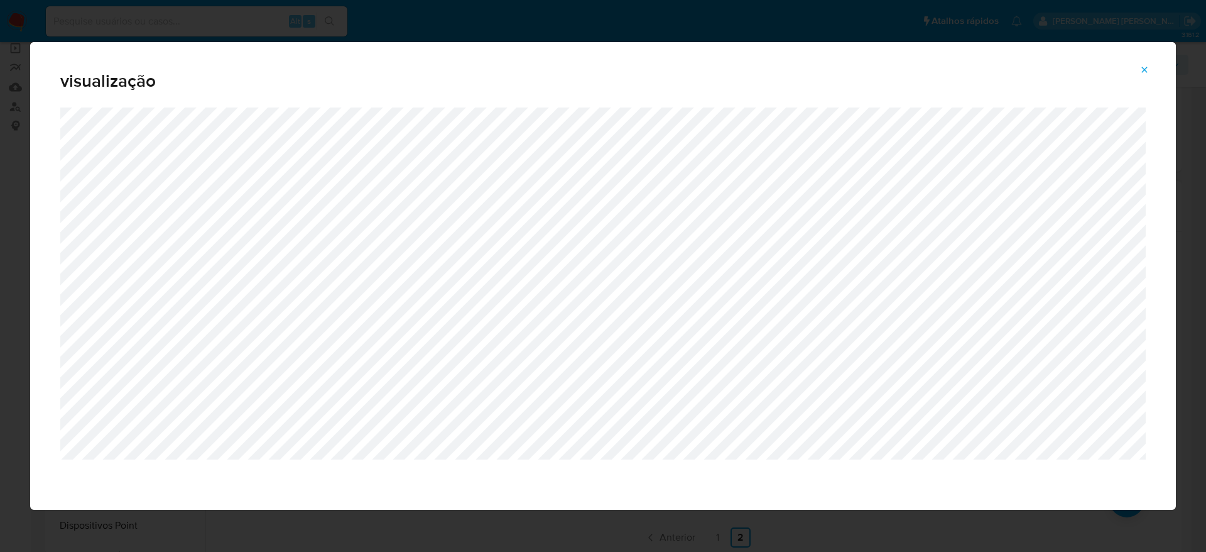
click at [1144, 60] on button "Attachment preview" at bounding box center [1145, 70] width 28 height 20
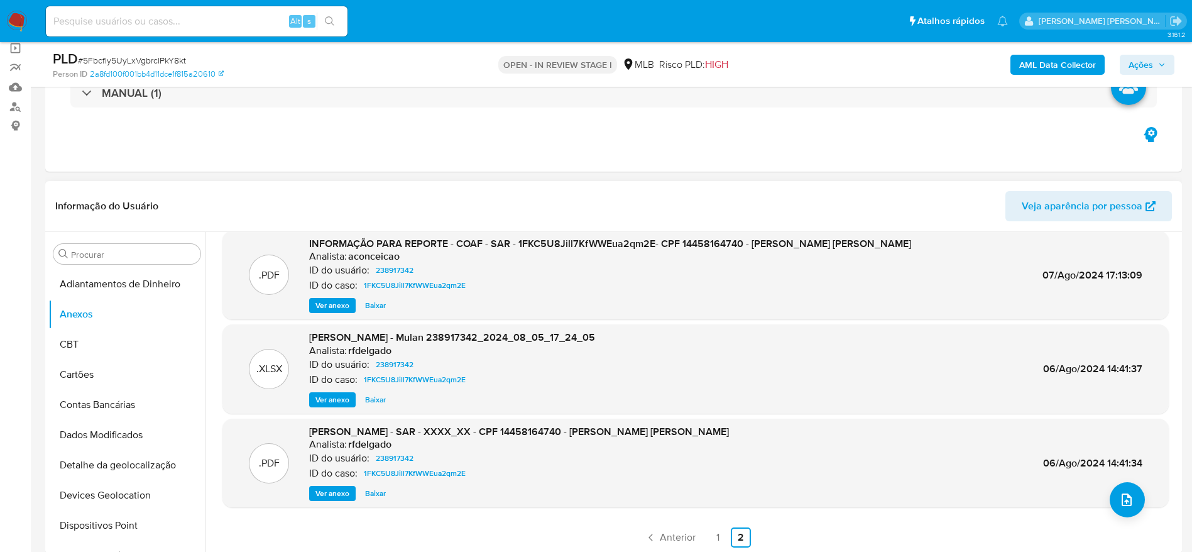
click at [1152, 57] on span "Ações" at bounding box center [1140, 65] width 25 height 20
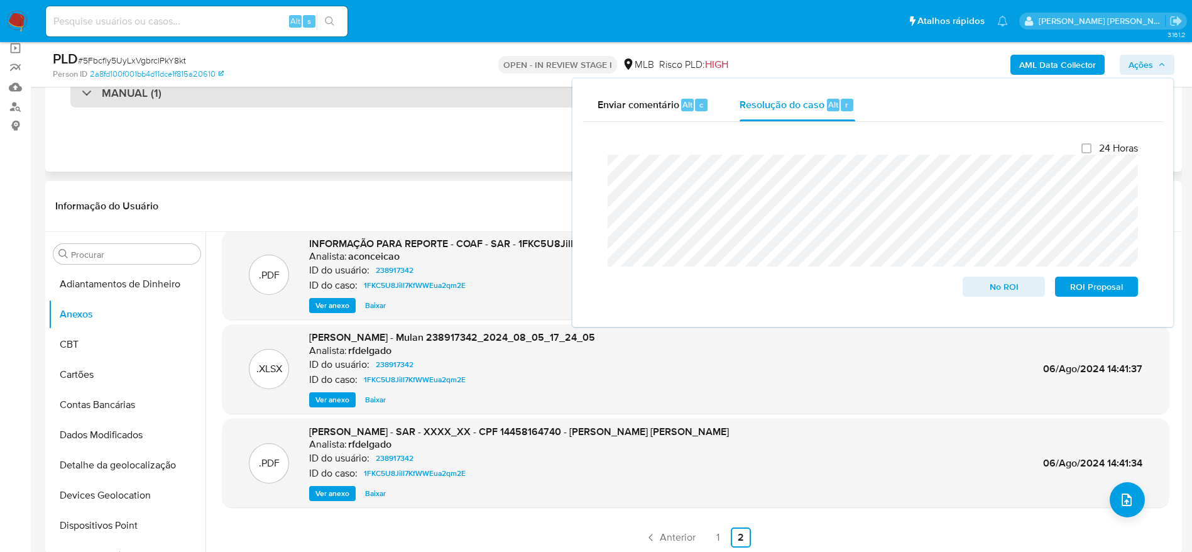
drag, startPoint x: 403, startPoint y: 188, endPoint x: 377, endPoint y: 104, distance: 88.6
click at [402, 188] on div "Informação do Usuário Veja aparência por pessoa" at bounding box center [613, 206] width 1136 height 51
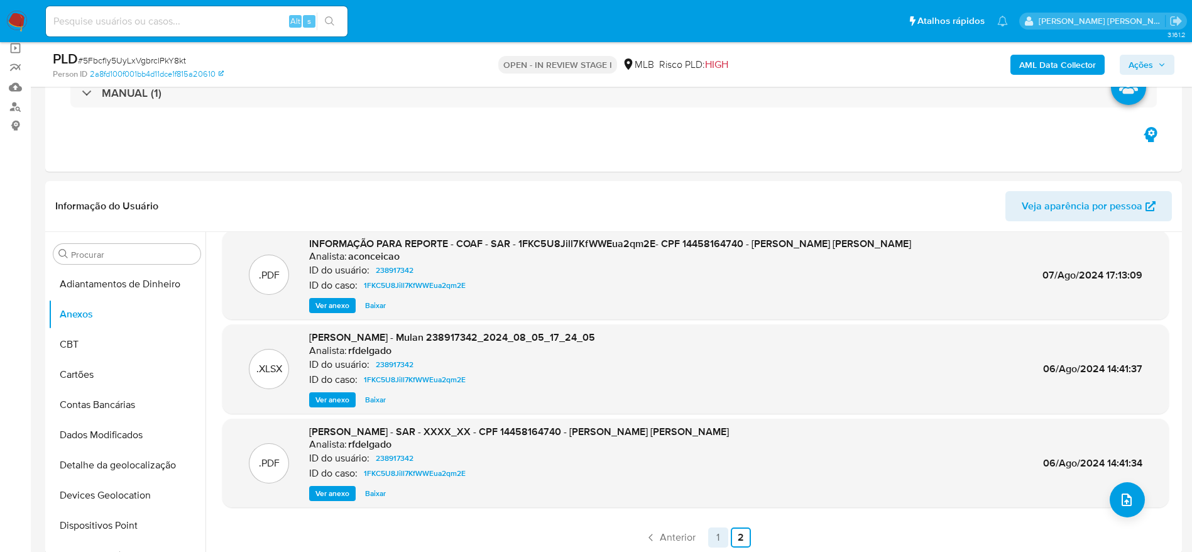
click at [718, 538] on link "1" at bounding box center [718, 537] width 20 height 20
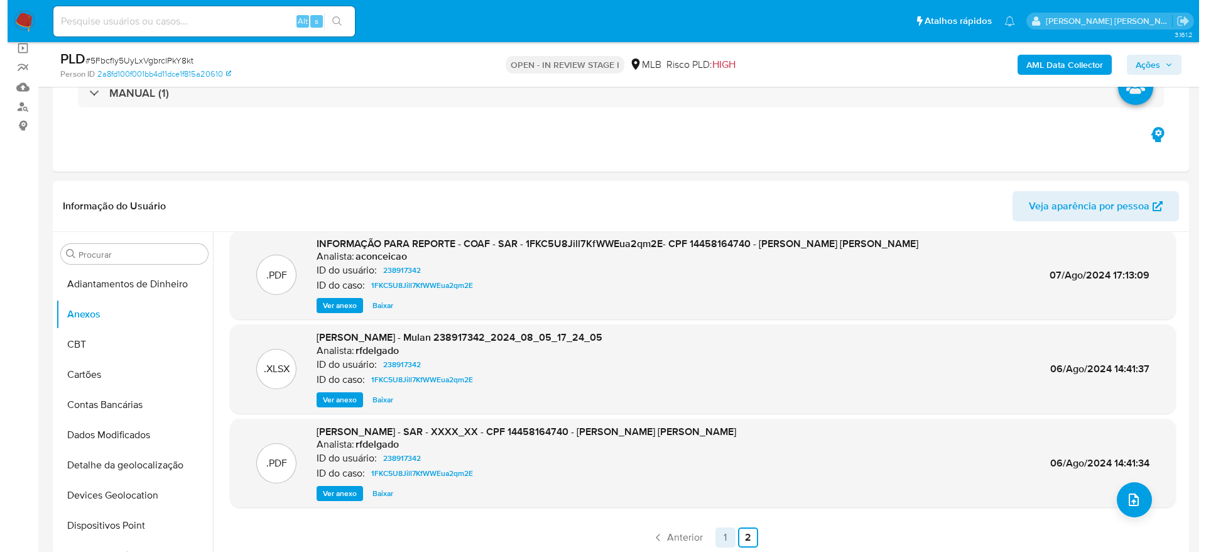
scroll to position [0, 0]
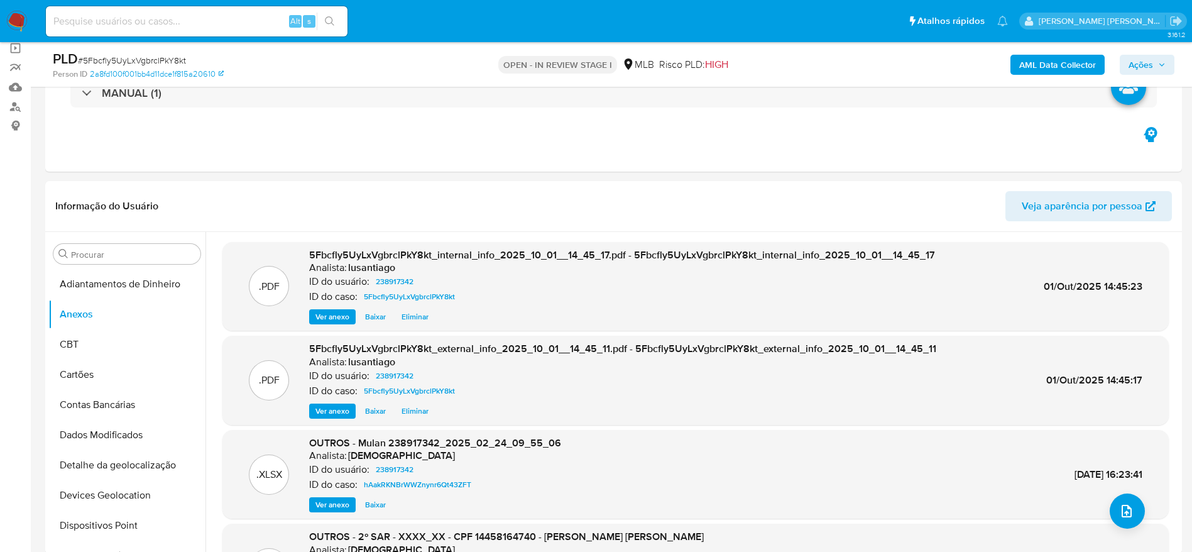
click at [1137, 67] on span "Ações" at bounding box center [1140, 65] width 25 height 20
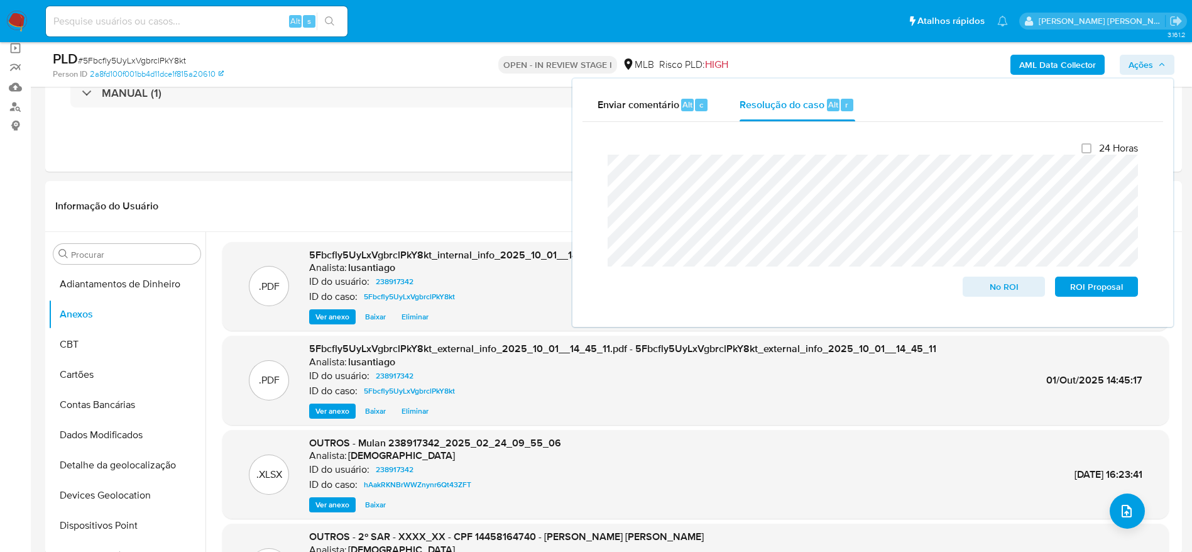
click at [1137, 67] on span "Ações" at bounding box center [1140, 65] width 25 height 20
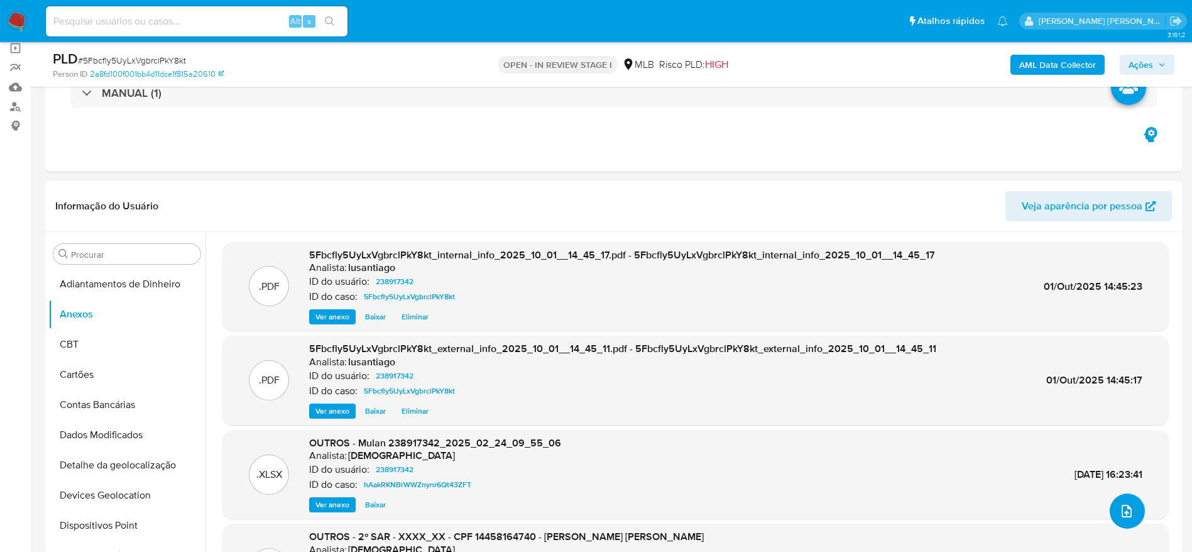
click at [1109, 514] on button "upload-file" at bounding box center [1126, 510] width 35 height 35
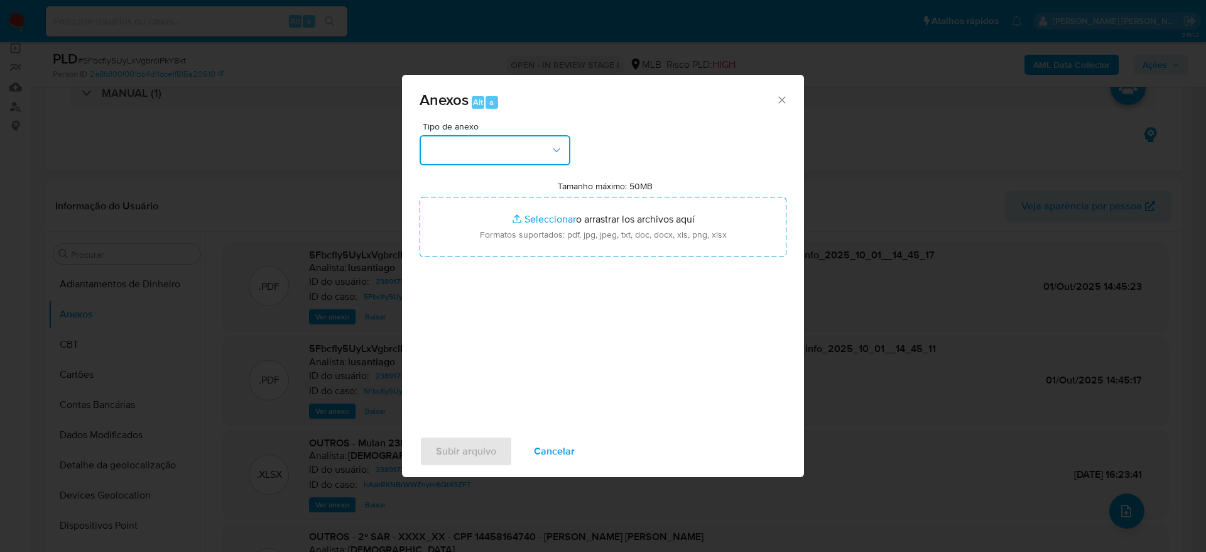
click at [549, 153] on button "button" at bounding box center [495, 150] width 151 height 30
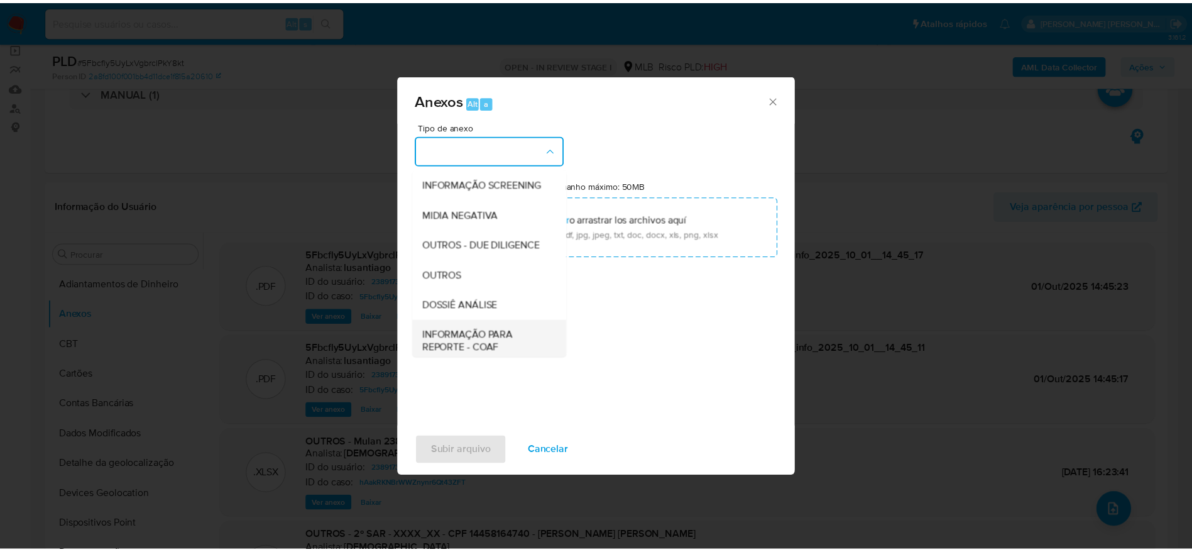
scroll to position [193, 0]
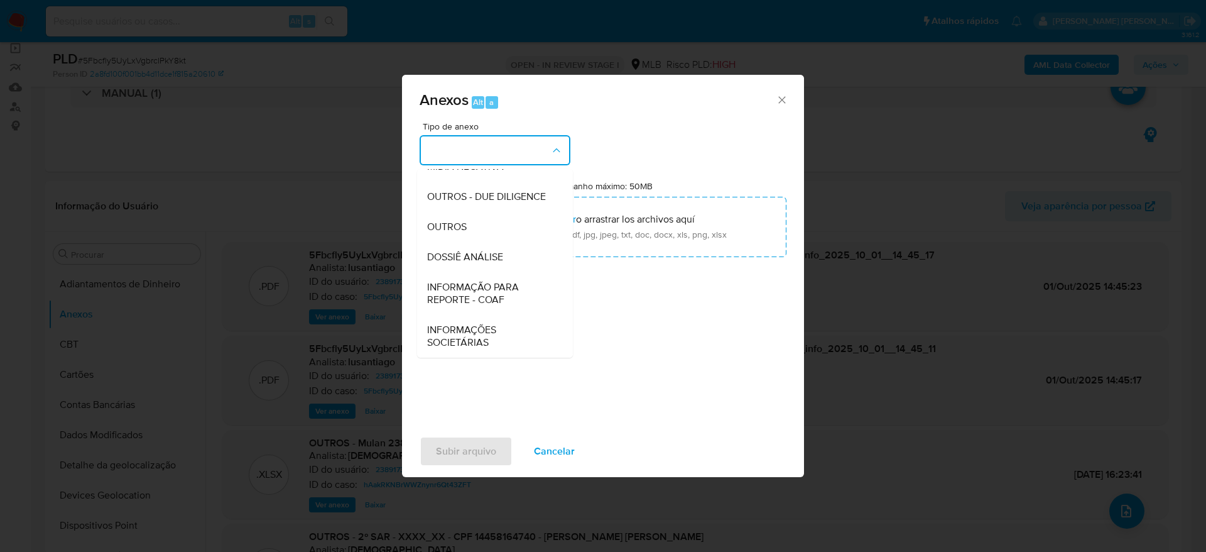
click at [483, 264] on div "DOSSIÊ ANÁLISE" at bounding box center [491, 257] width 128 height 30
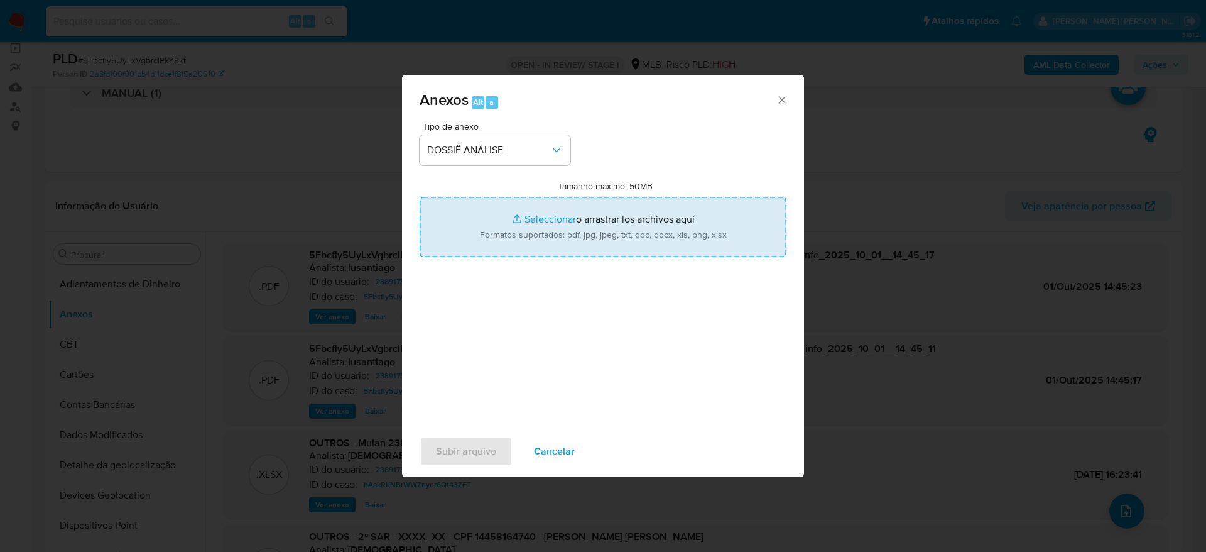
type input "C:\fakepath\3°SAR - ()XXXXXX)- CPF 14458164740 - ANDRE NUNES DA SILVA NETO.pdf"
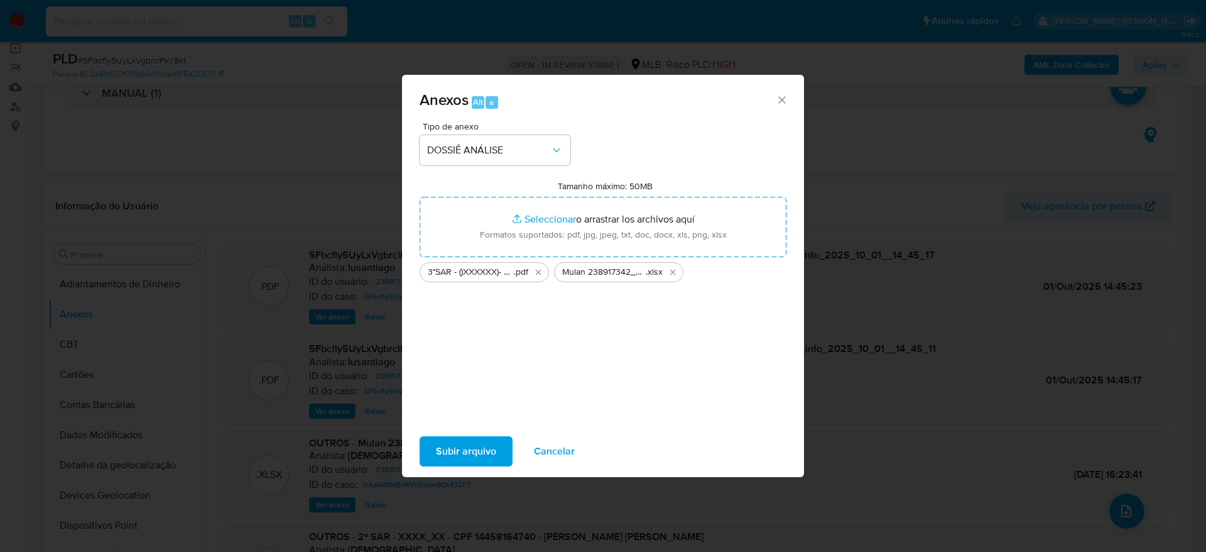
click at [466, 450] on span "Subir arquivo" at bounding box center [466, 451] width 60 height 28
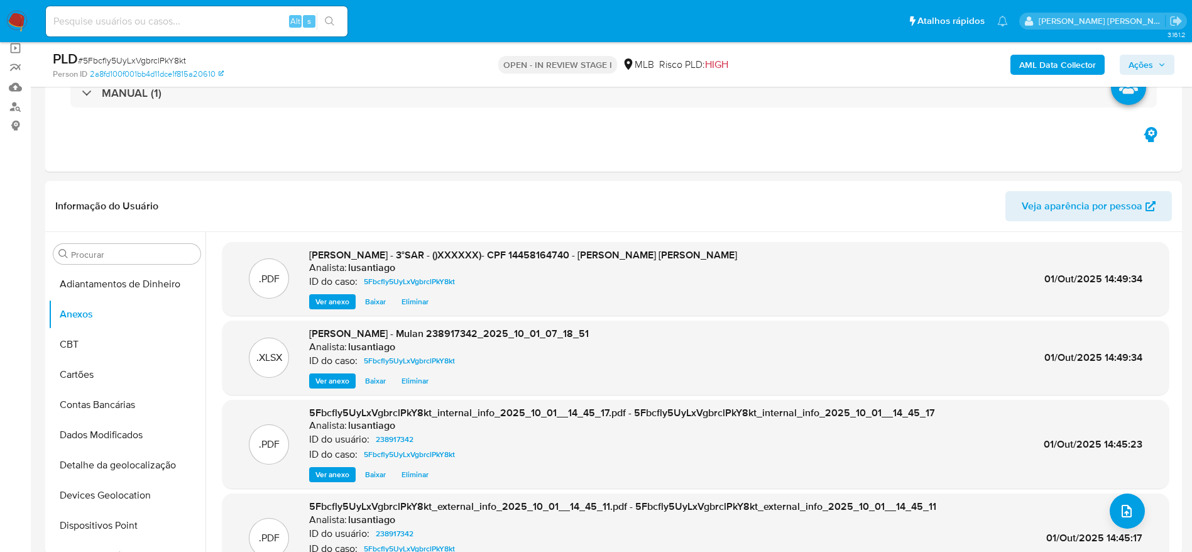
click at [1150, 61] on span "Ações" at bounding box center [1140, 65] width 25 height 20
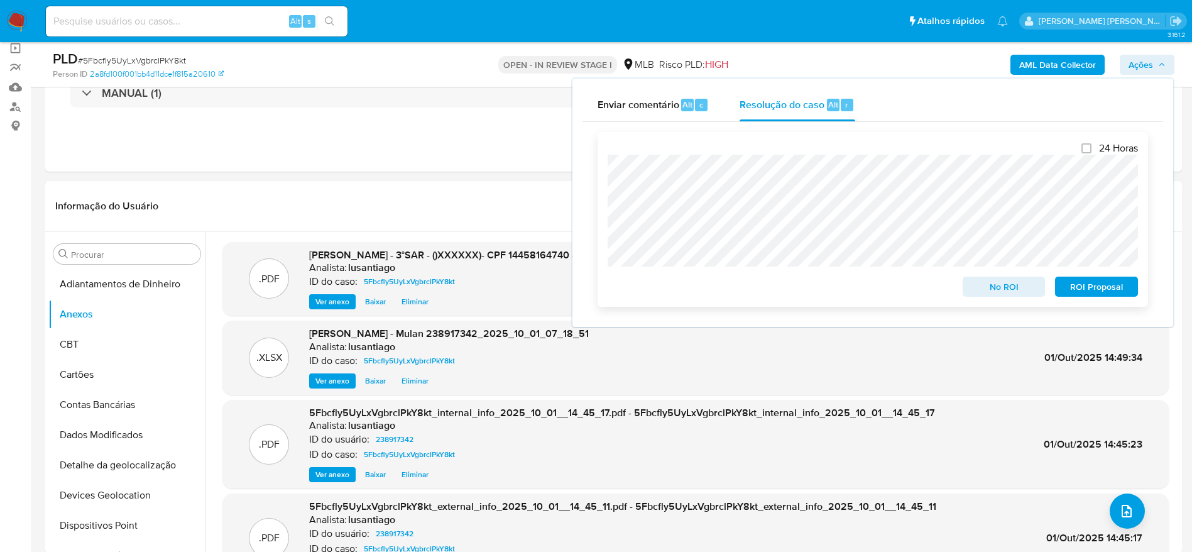
click at [1078, 284] on span "ROI Proposal" at bounding box center [1096, 287] width 65 height 18
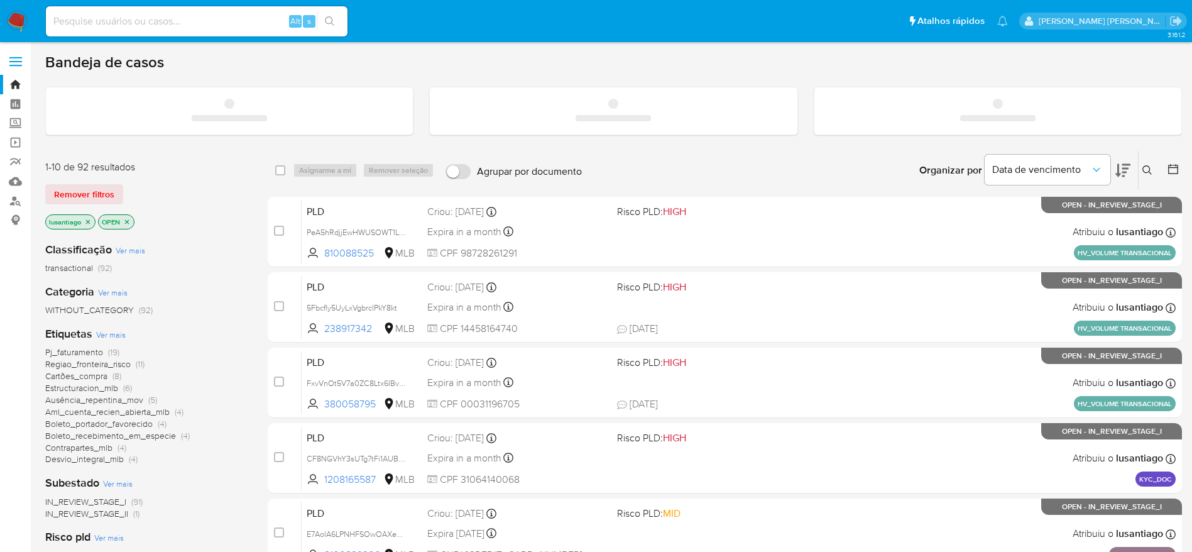
click at [159, 16] on input at bounding box center [197, 21] width 302 height 16
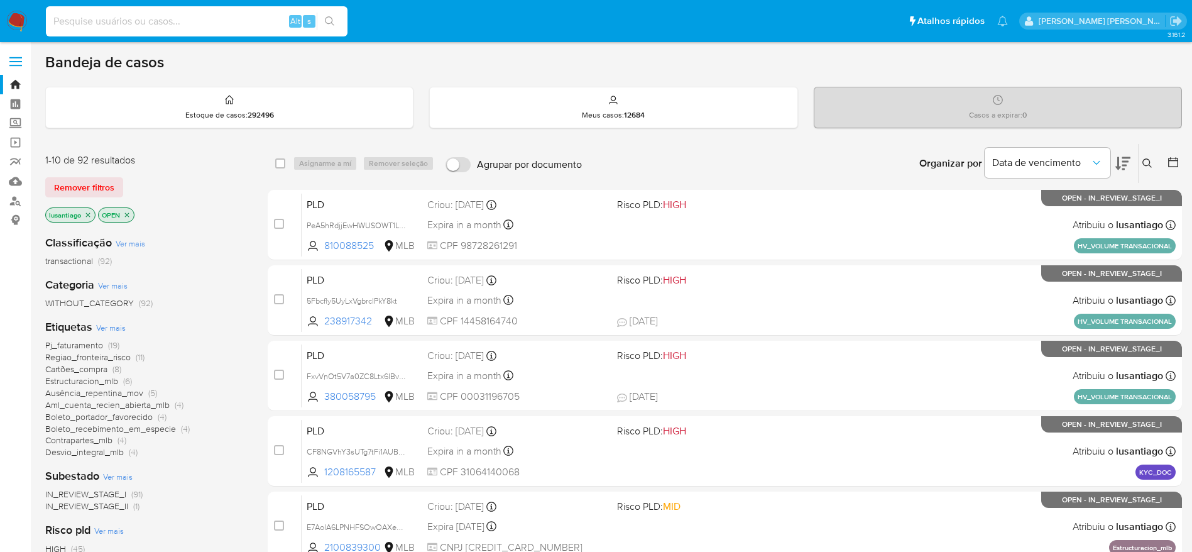
paste input "1382063221"
type input "1382063221"
click at [330, 25] on icon "search-icon" at bounding box center [330, 21] width 10 height 10
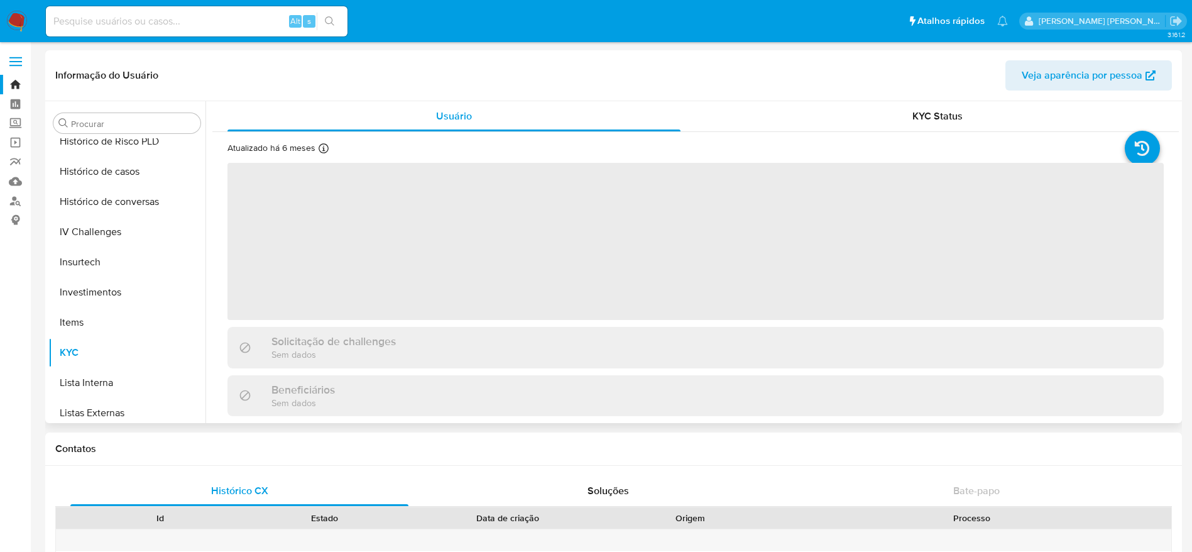
scroll to position [463, 0]
select select "10"
click at [115, 182] on button "Histórico de casos" at bounding box center [121, 173] width 147 height 30
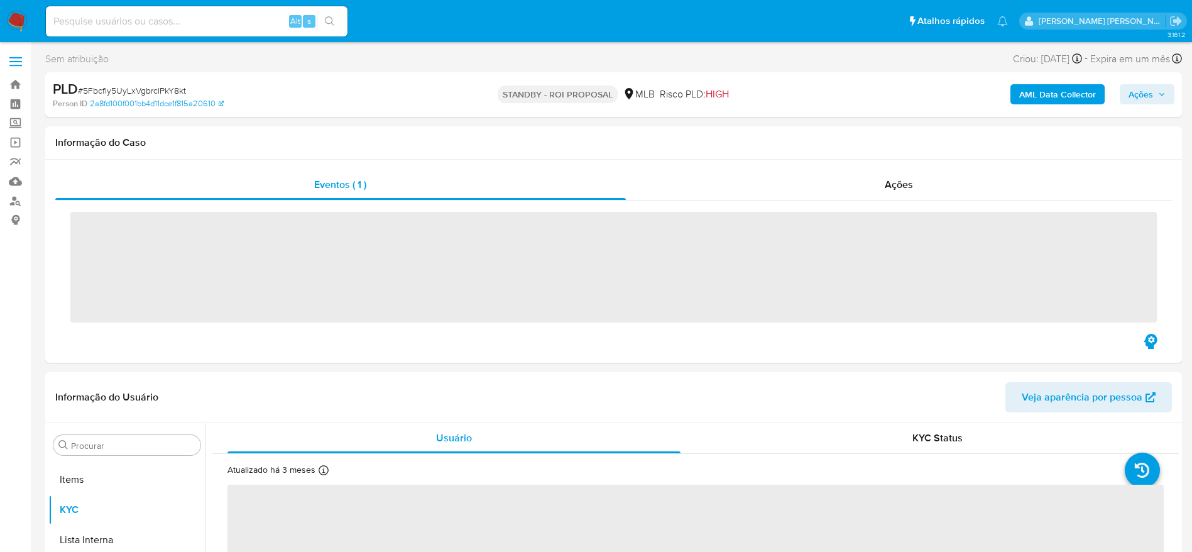
scroll to position [651, 0]
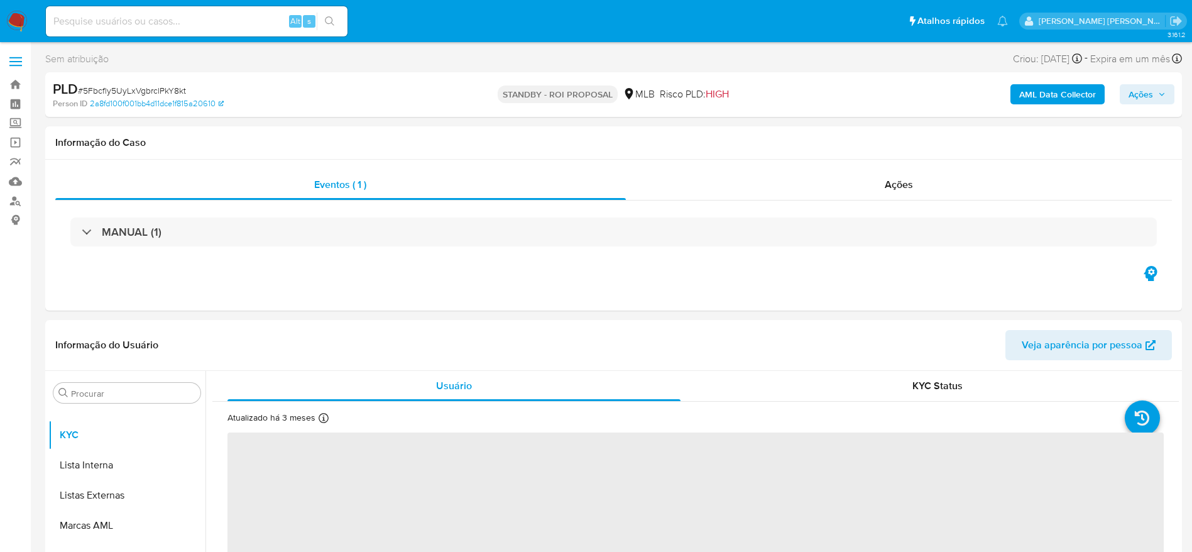
select select "10"
